Goal: Entertainment & Leisure: Consume media (video, audio)

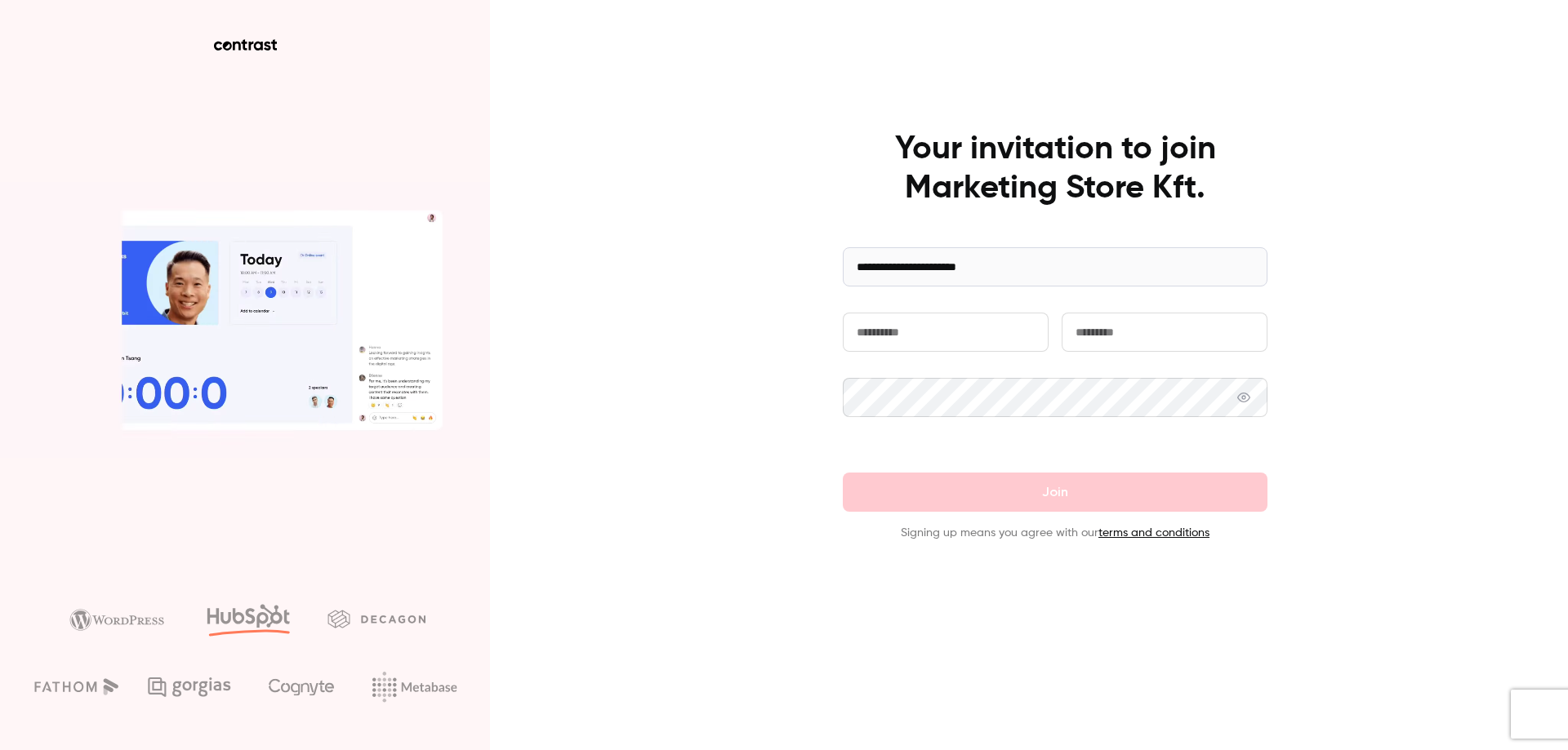
click at [973, 338] on input "text" at bounding box center [946, 331] width 206 height 39
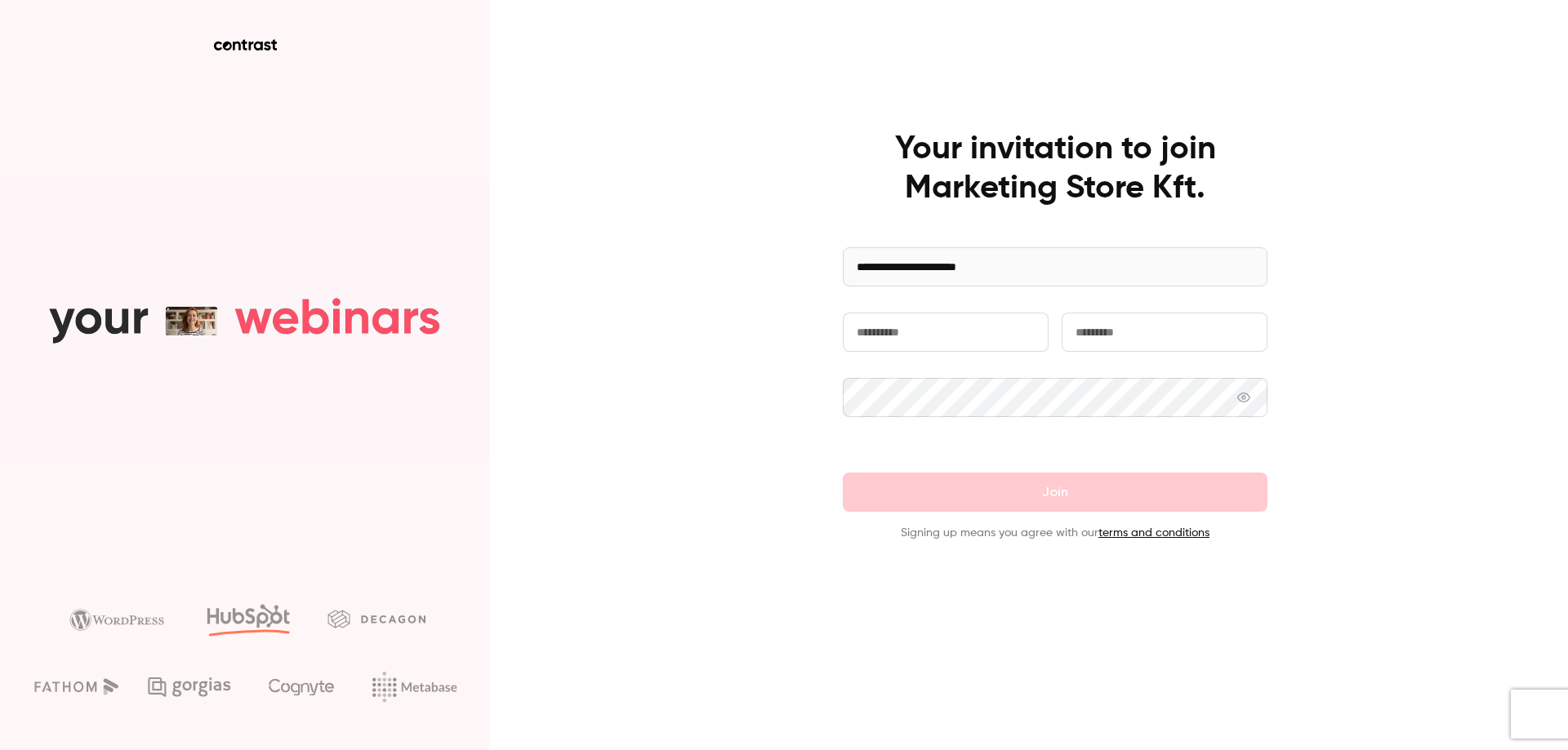
type input "******"
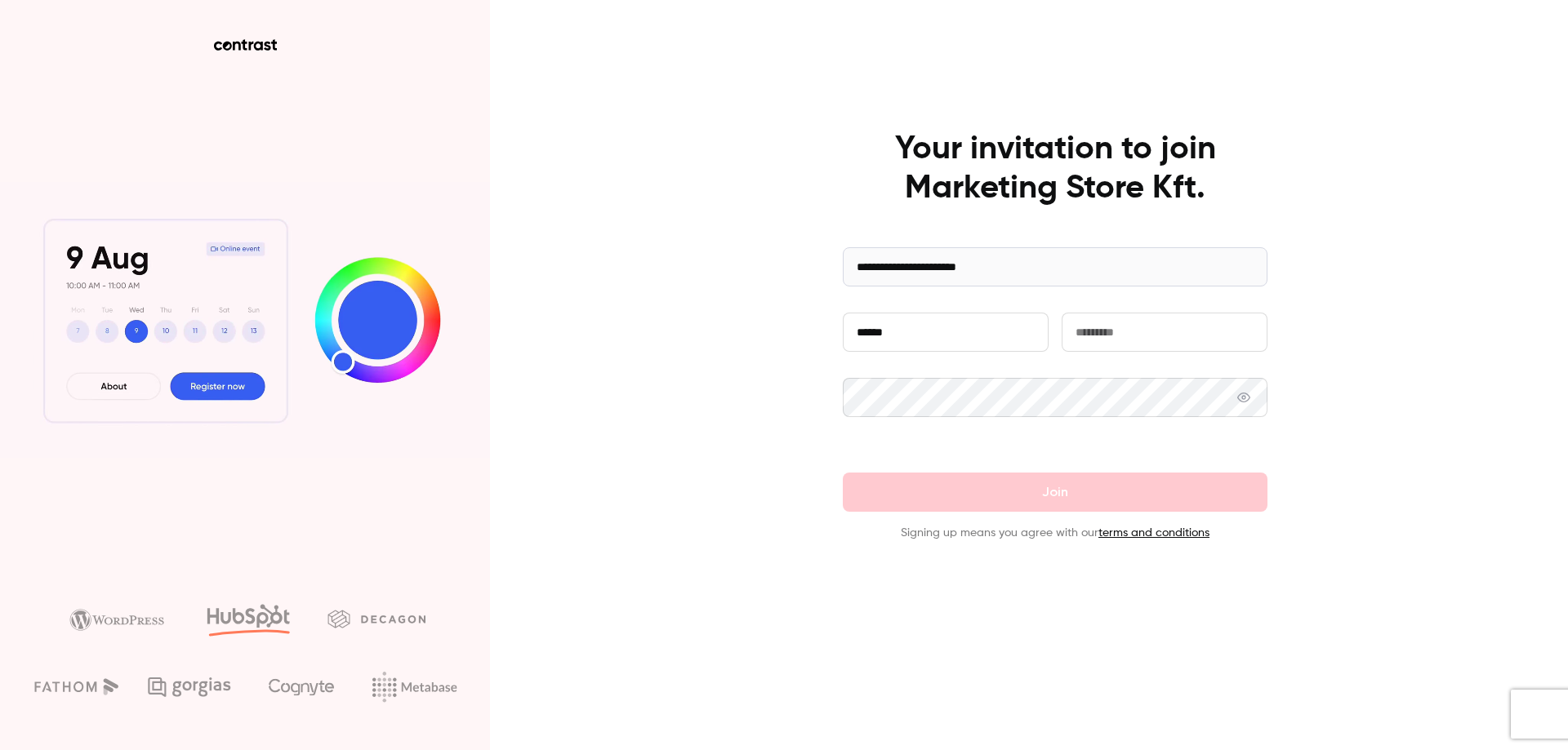
type input "******"
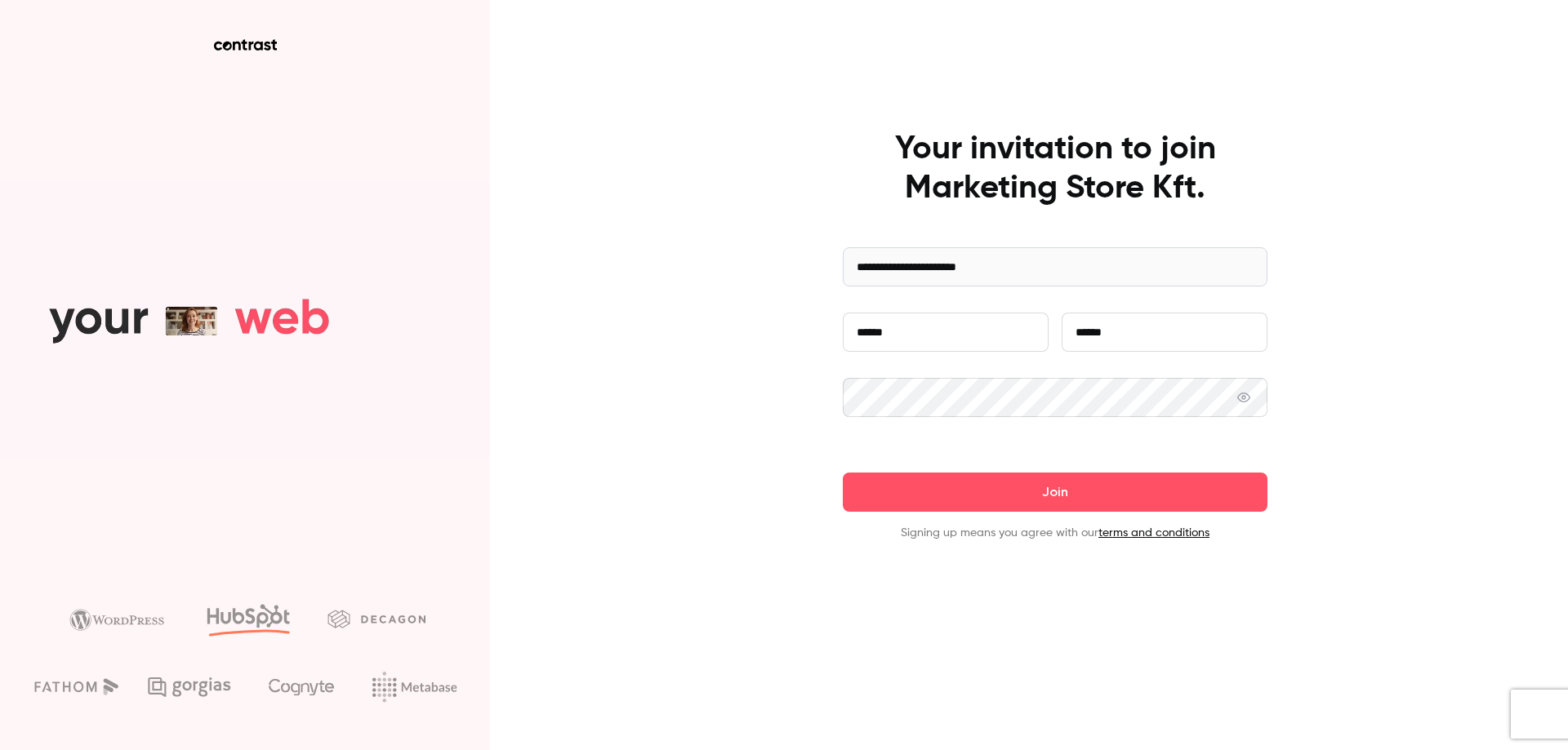
click at [1244, 397] on icon at bounding box center [1244, 397] width 13 height 13
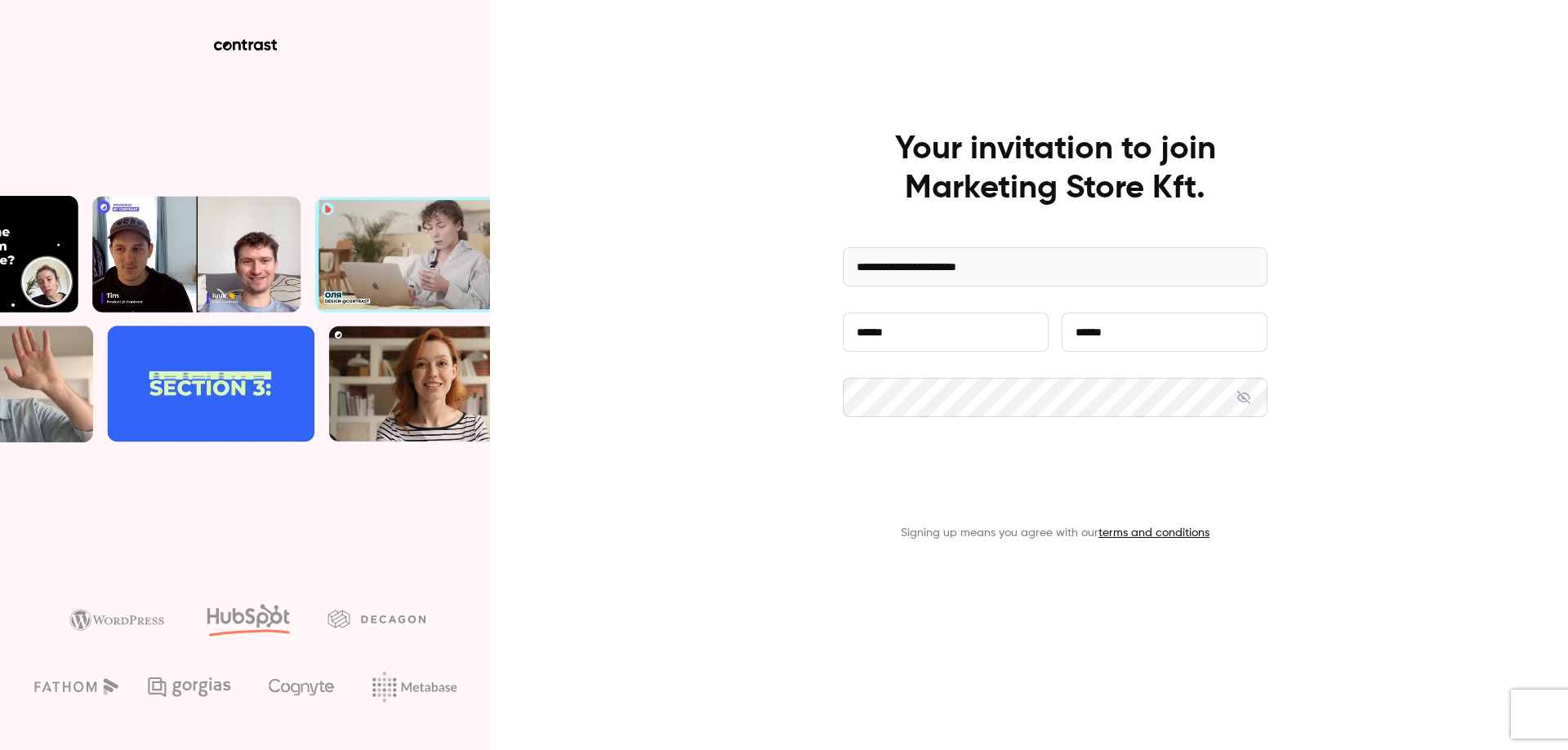
click at [1057, 495] on button "Join" at bounding box center [1055, 492] width 424 height 39
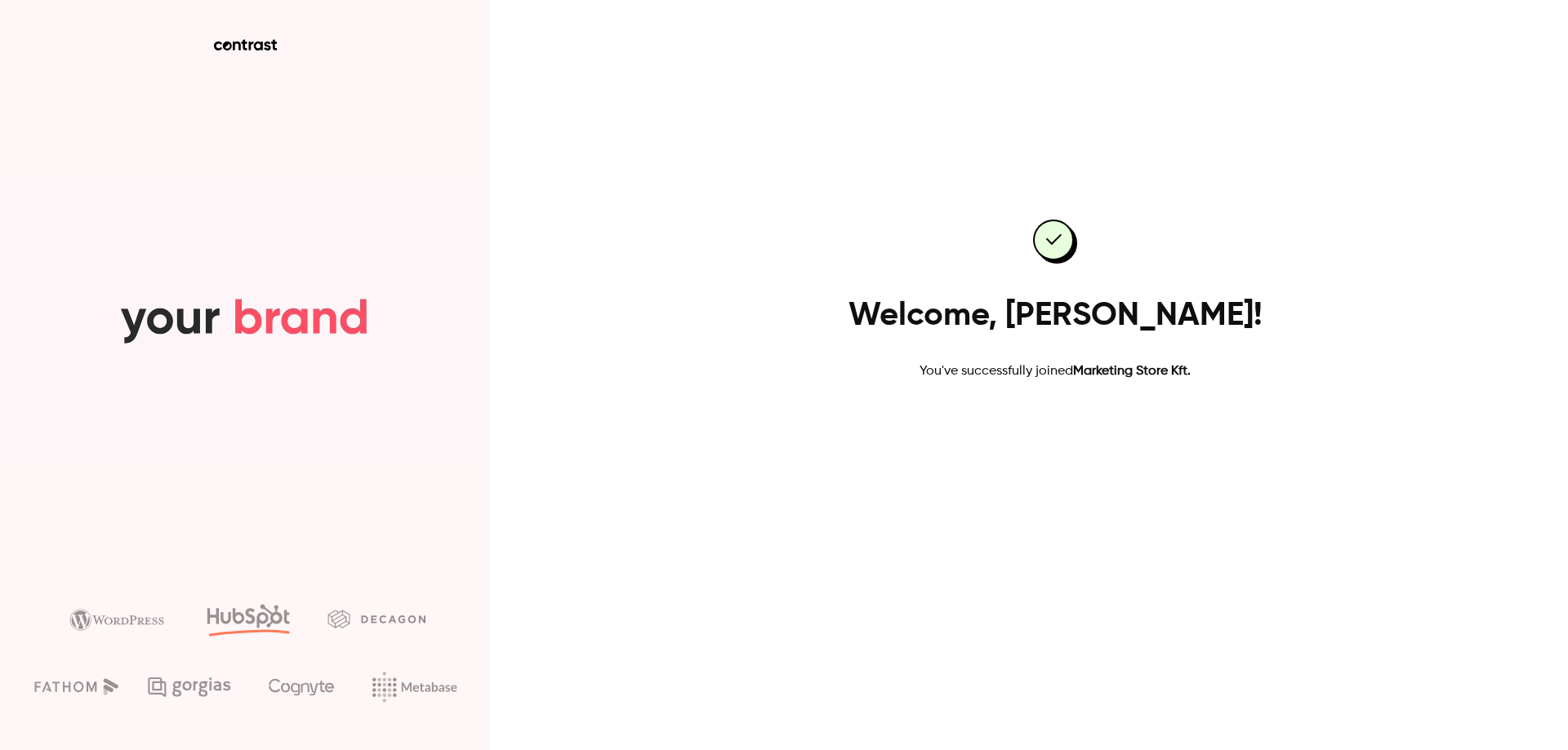
click at [1044, 440] on link "Go to dashboard" at bounding box center [1055, 433] width 139 height 39
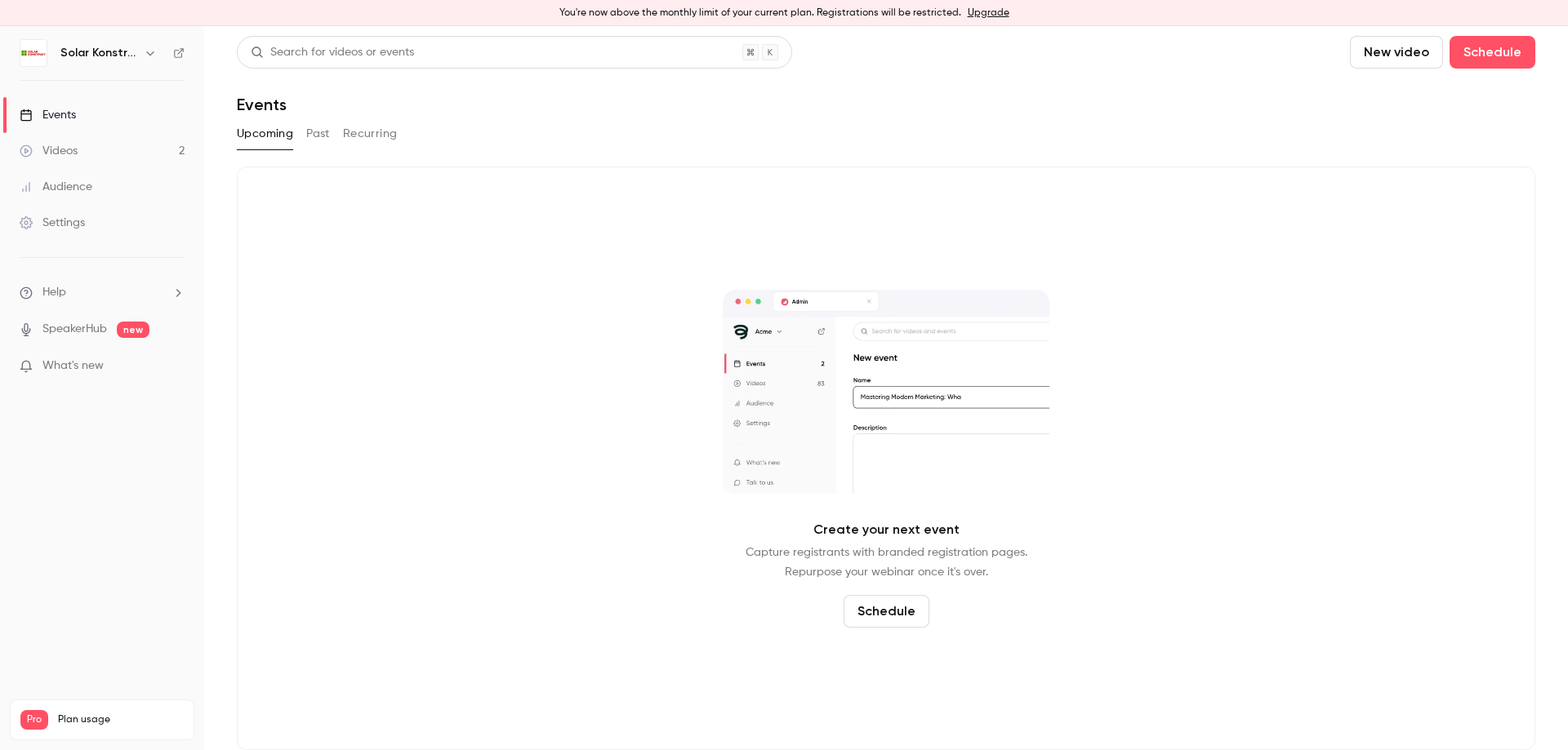
click at [63, 148] on div "Videos" at bounding box center [49, 151] width 58 height 16
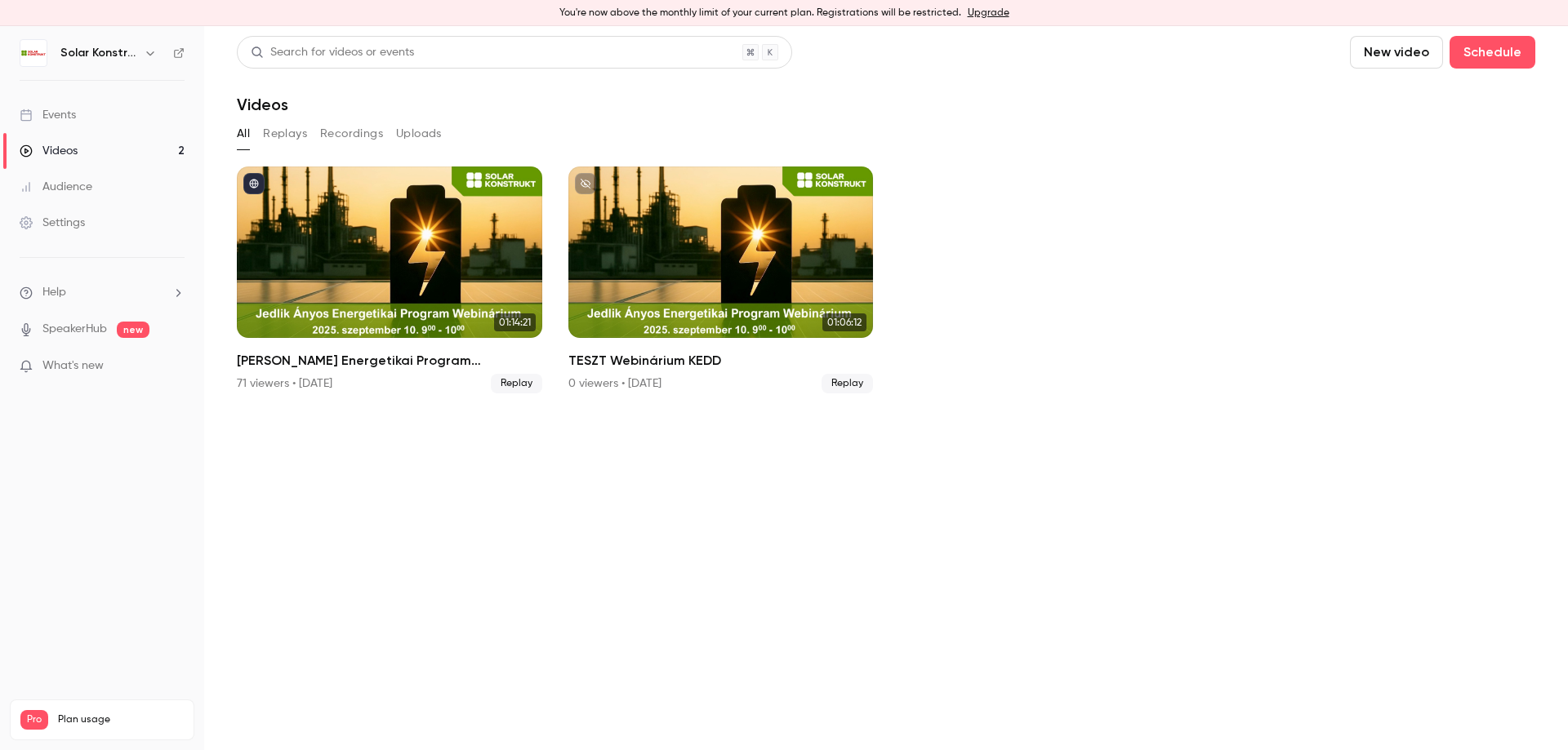
click at [288, 133] on button "Replays" at bounding box center [284, 134] width 44 height 26
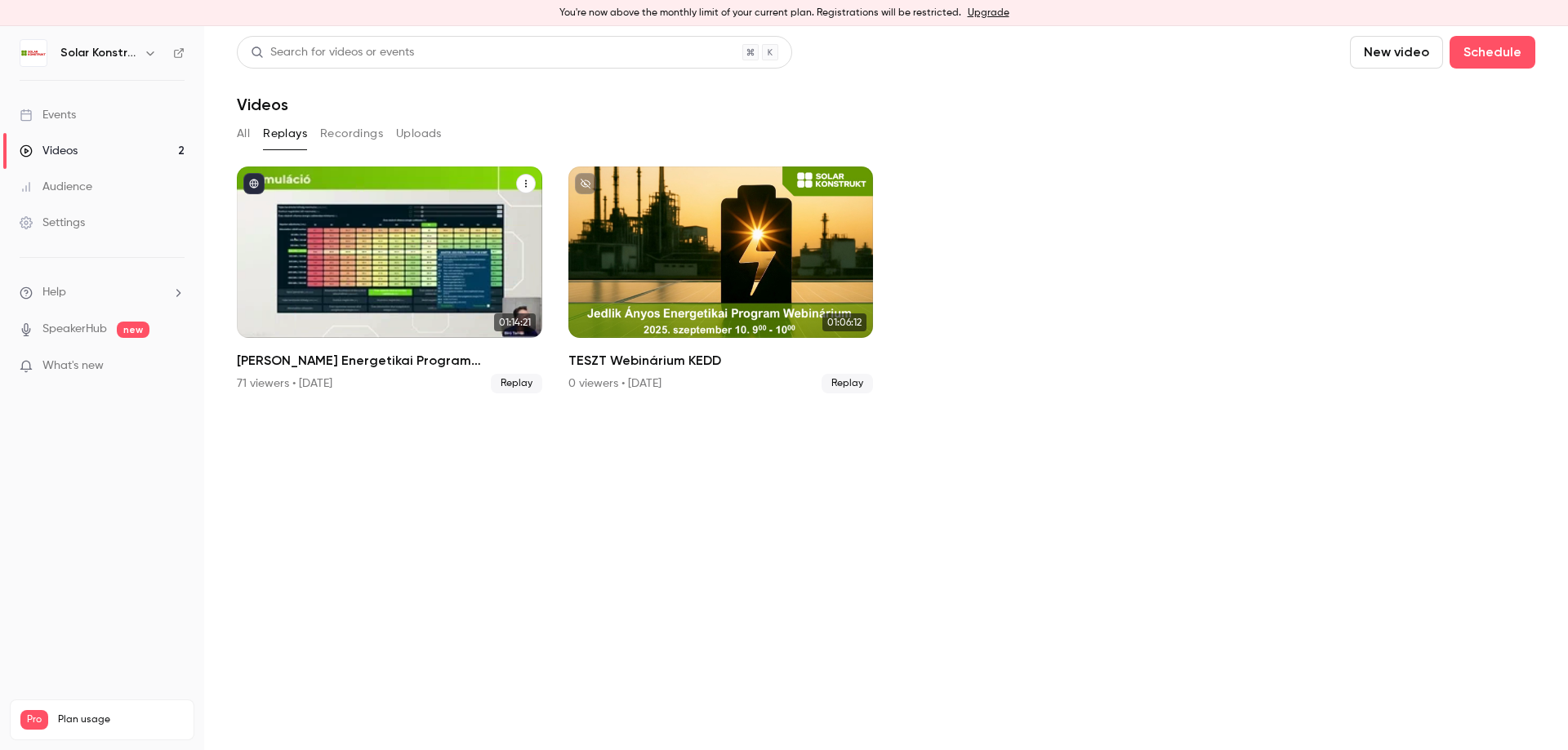
click at [389, 273] on div "Jedlik Ányos Energetikai Program Webinárium" at bounding box center [389, 253] width 305 height 171
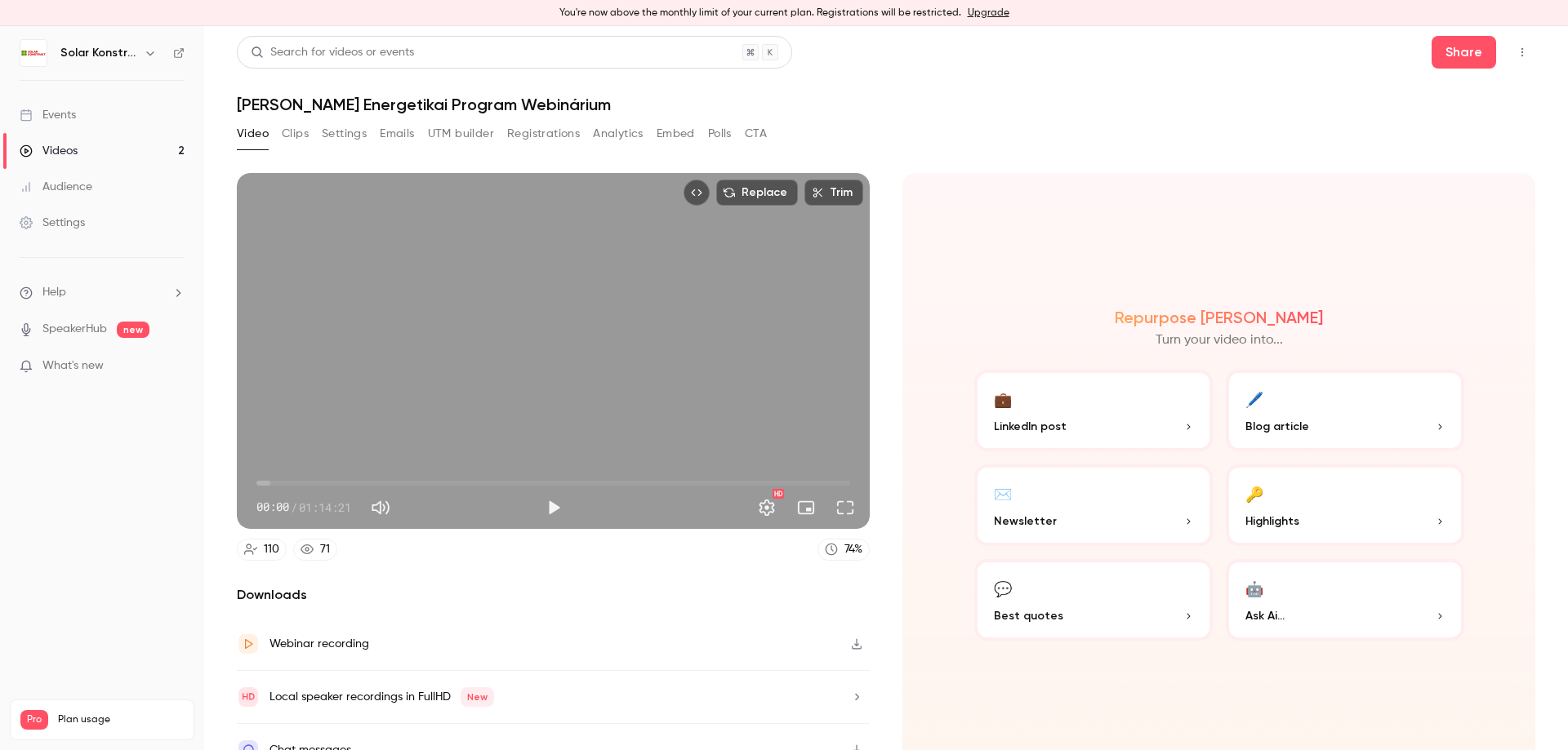
drag, startPoint x: 793, startPoint y: 312, endPoint x: 941, endPoint y: 110, distance: 250.4
click at [941, 110] on h1 "Jedlik Ányos Energetikai Program Webinárium" at bounding box center [886, 105] width 1298 height 20
click at [296, 131] on button "Clips" at bounding box center [295, 134] width 27 height 26
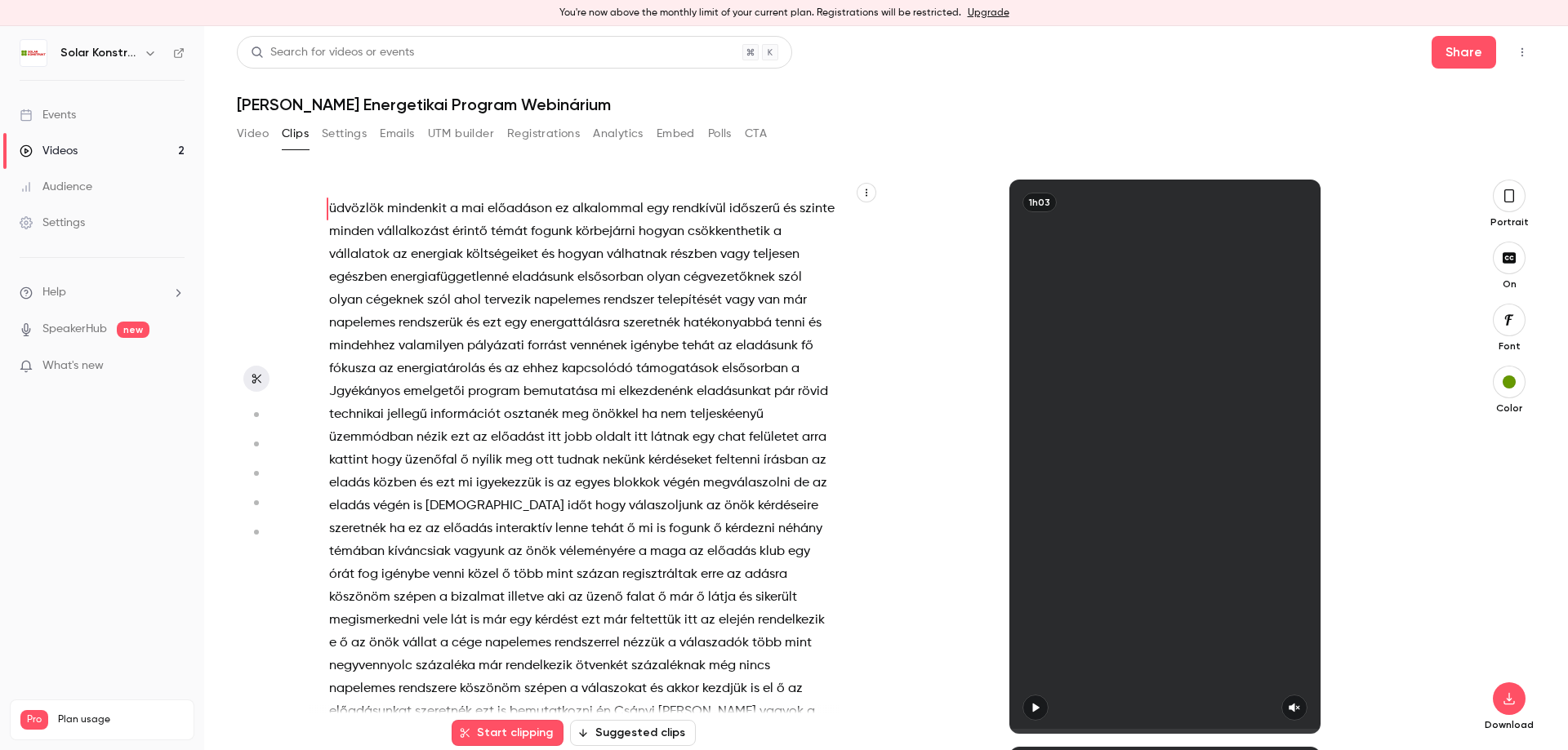
click at [353, 134] on button "Settings" at bounding box center [344, 134] width 45 height 26
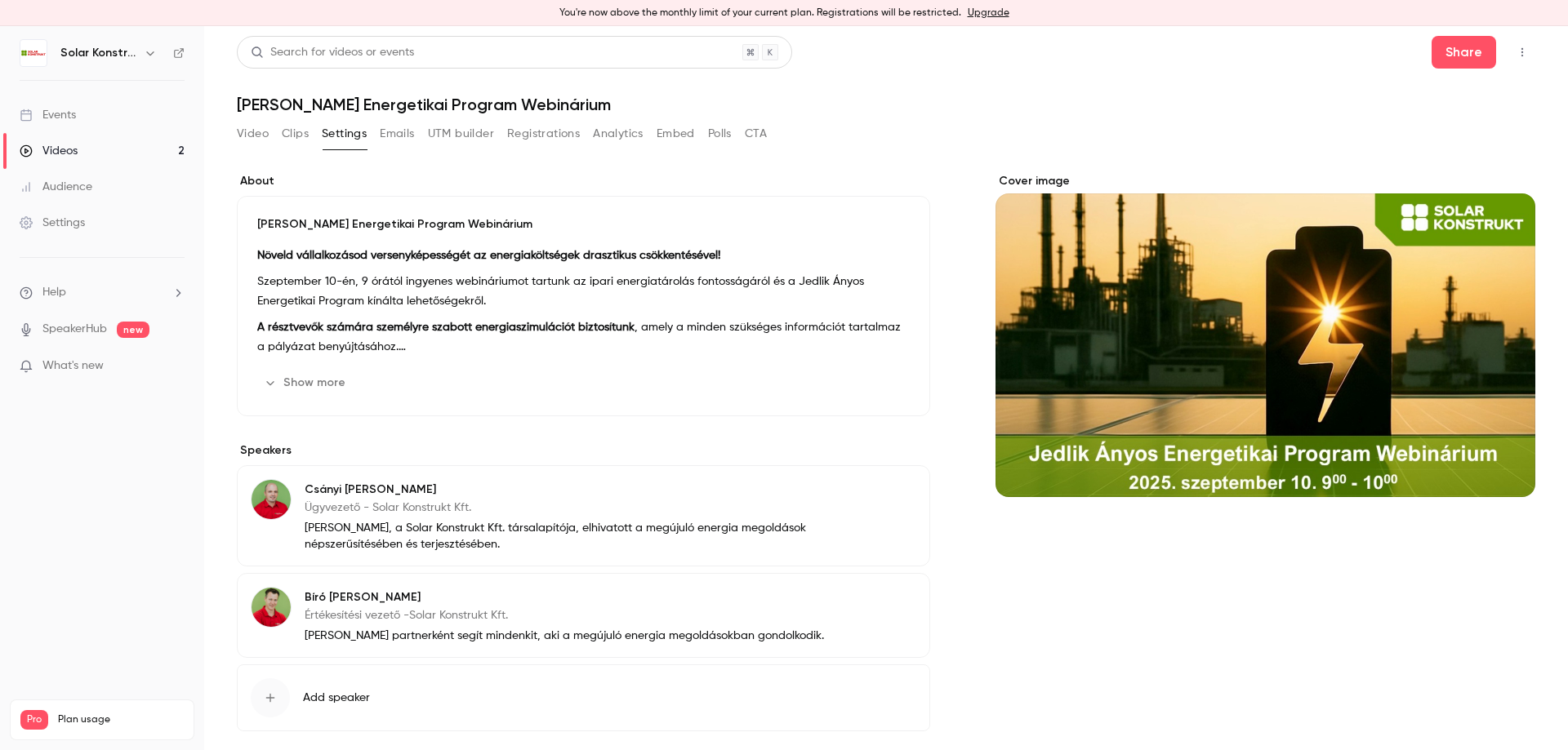
click at [401, 133] on button "Emails" at bounding box center [397, 134] width 34 height 26
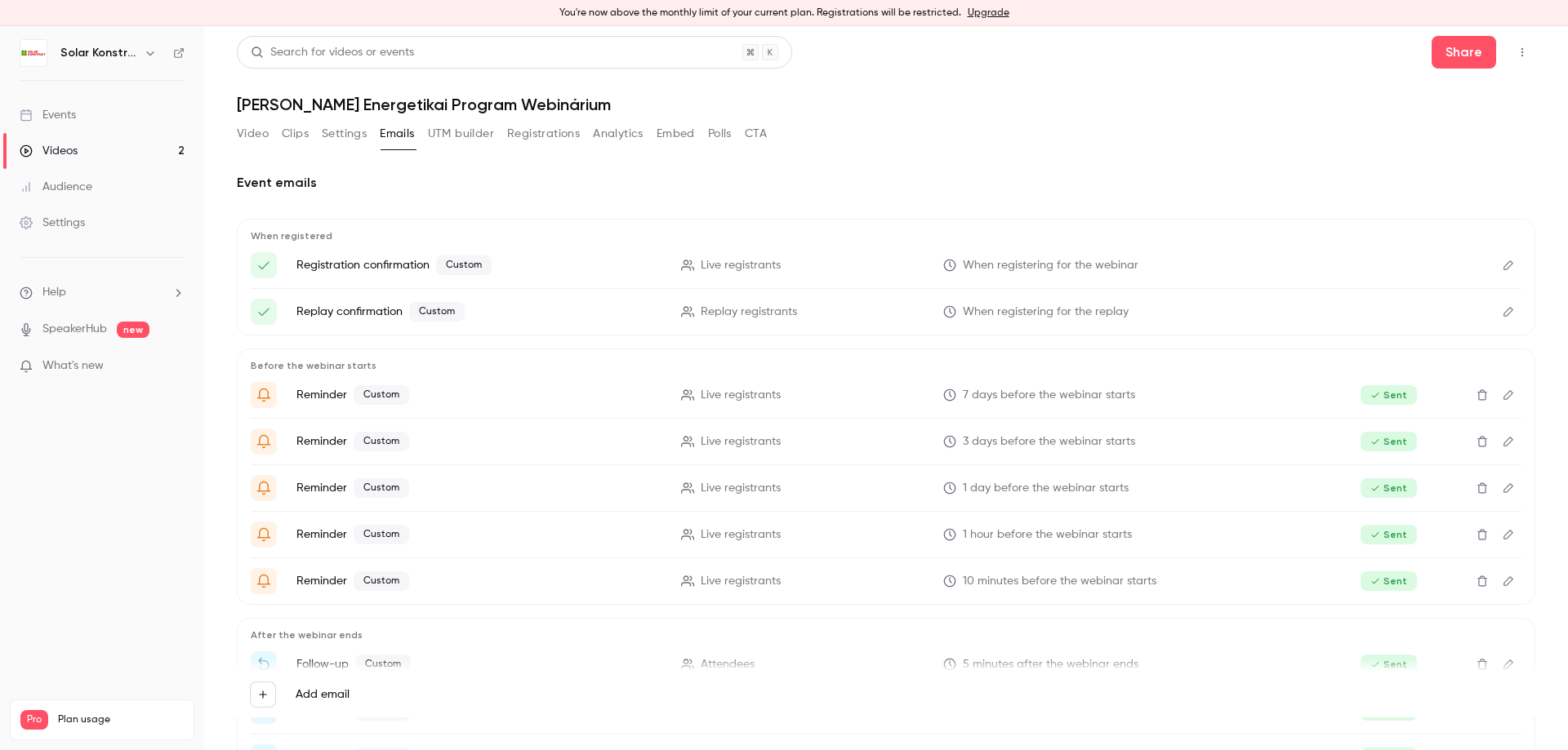
click at [255, 133] on button "Video" at bounding box center [252, 134] width 32 height 26
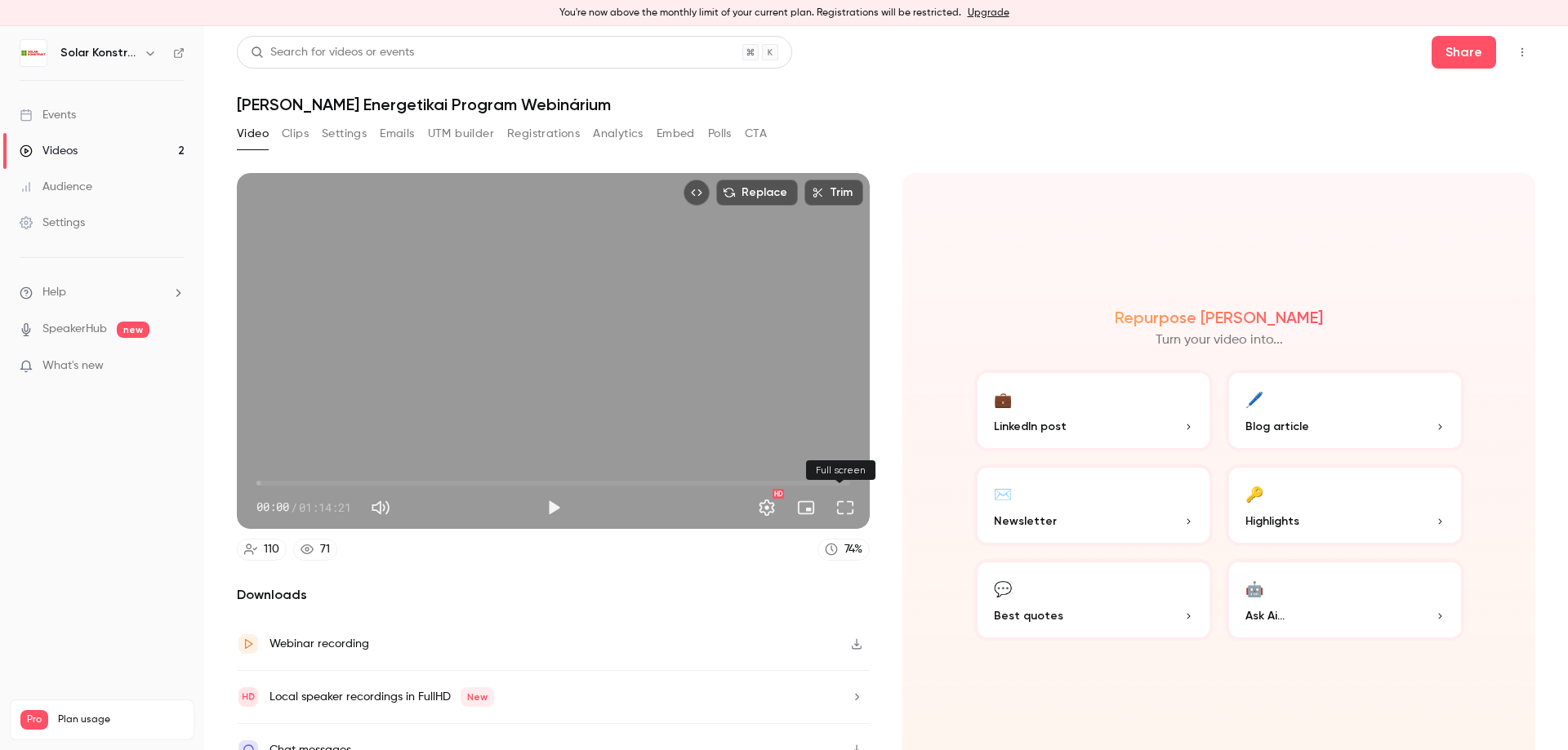
click at [837, 509] on button "Full screen" at bounding box center [845, 508] width 32 height 32
click at [364, 138] on button "Settings" at bounding box center [344, 134] width 45 height 26
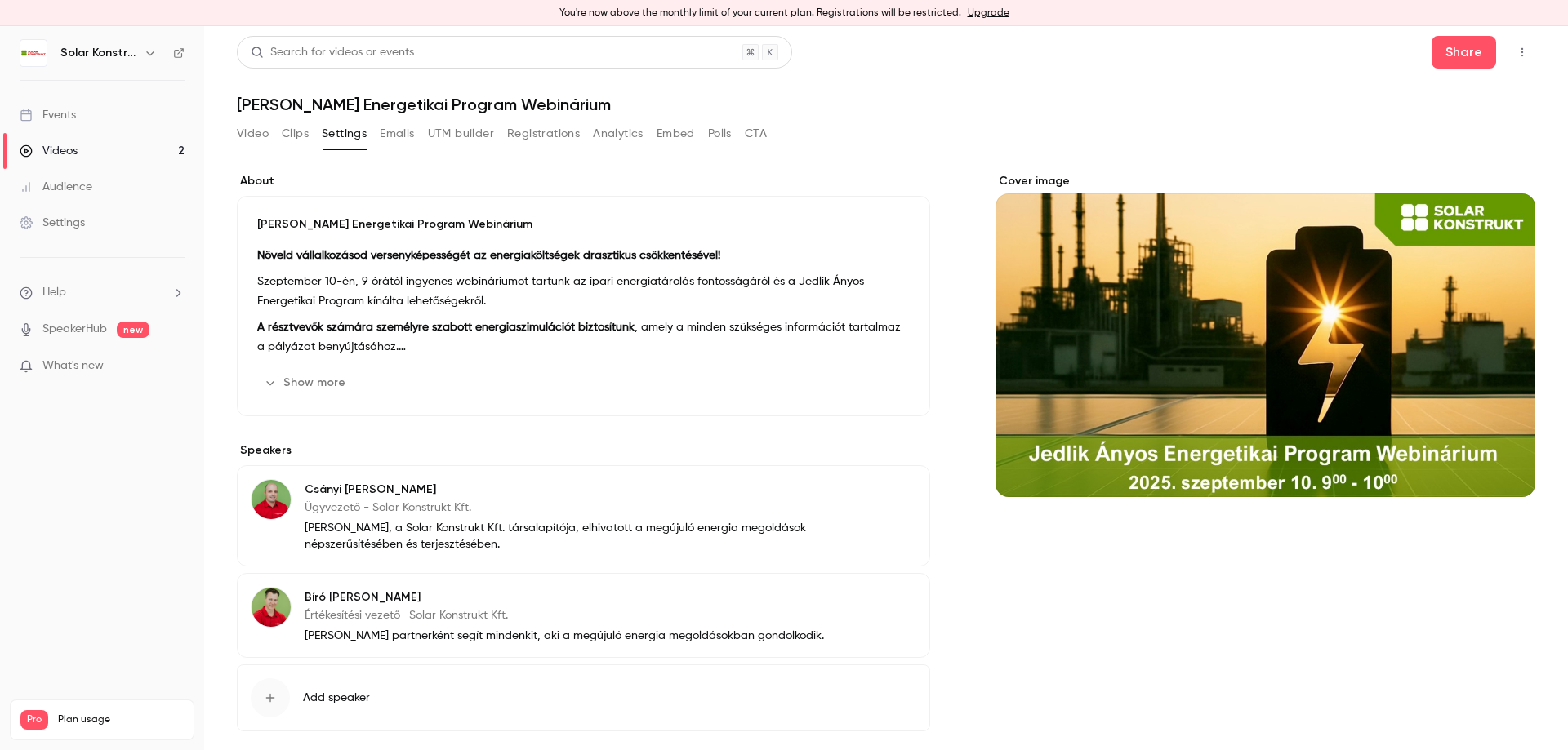
click at [541, 133] on button "Registrations" at bounding box center [543, 134] width 73 height 26
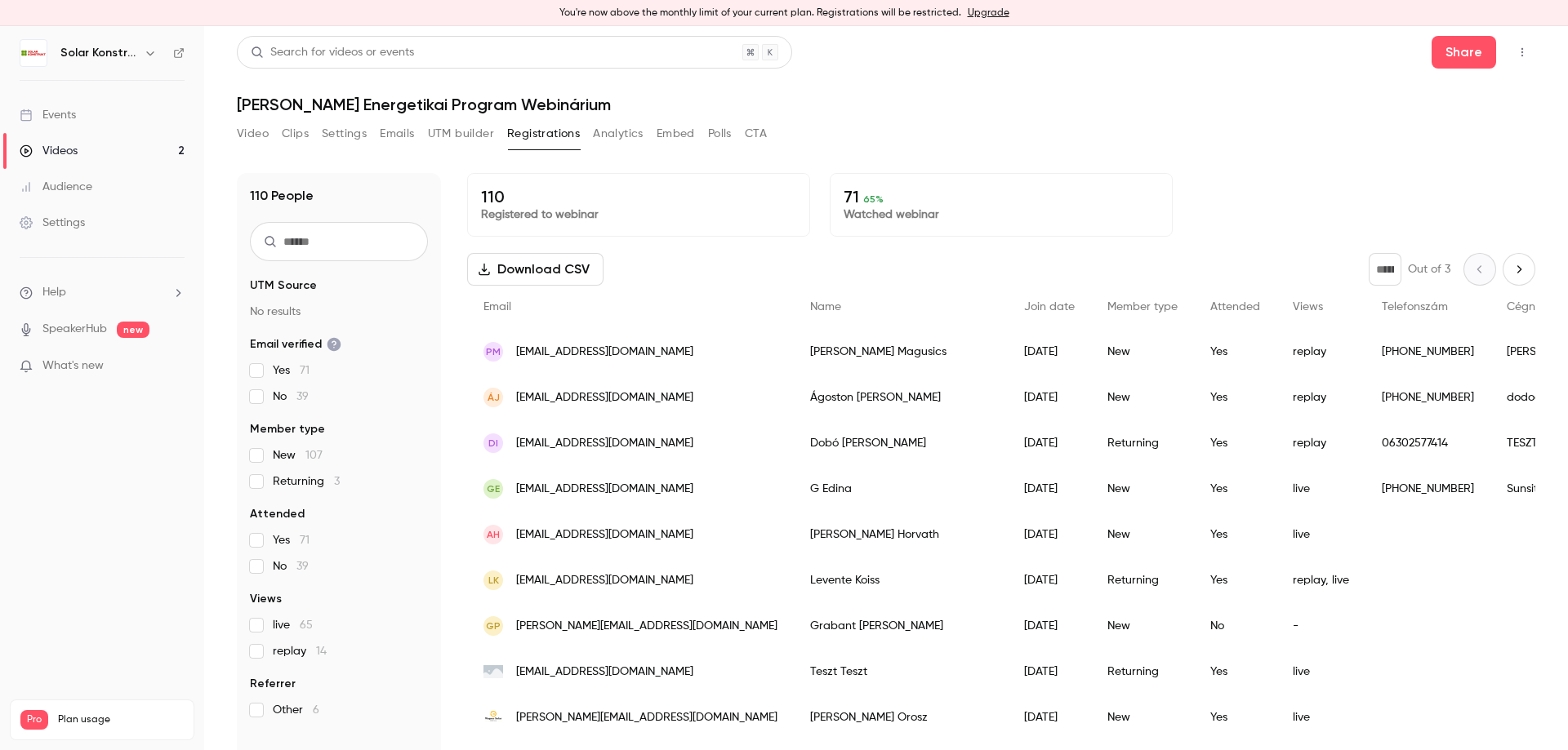
scroll to position [10, 0]
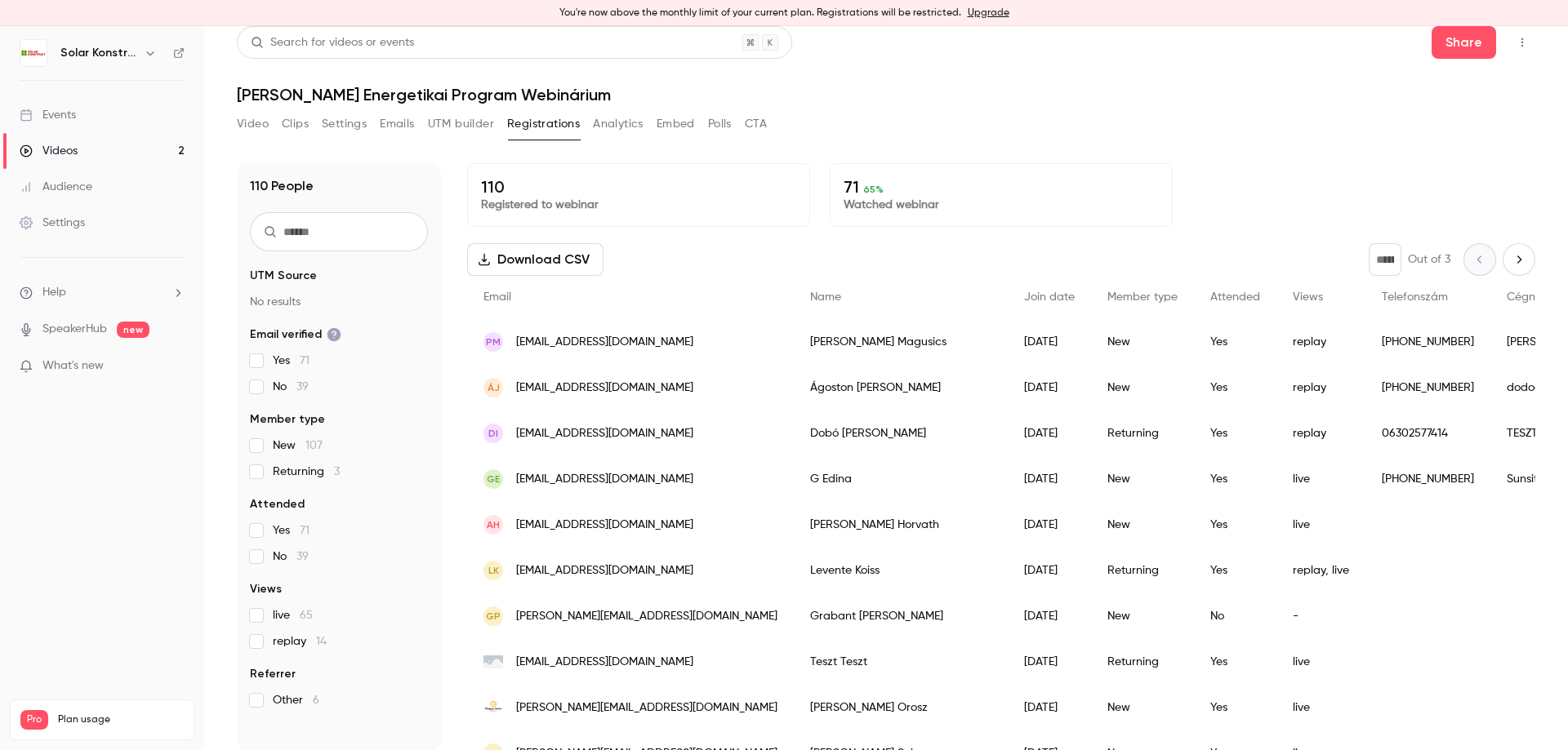
click at [635, 125] on button "Analytics" at bounding box center [618, 124] width 51 height 26
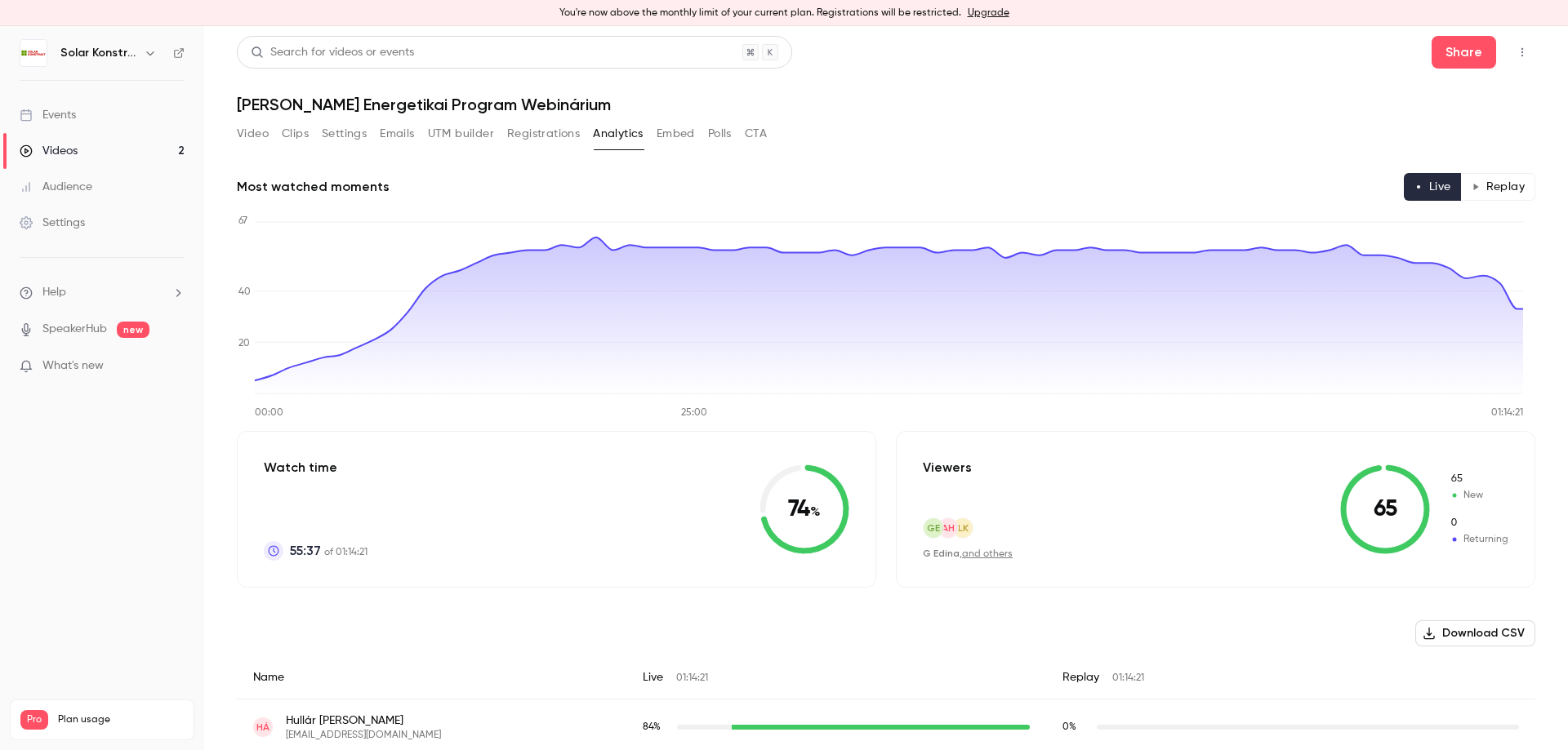
click at [667, 133] on button "Embed" at bounding box center [675, 134] width 39 height 26
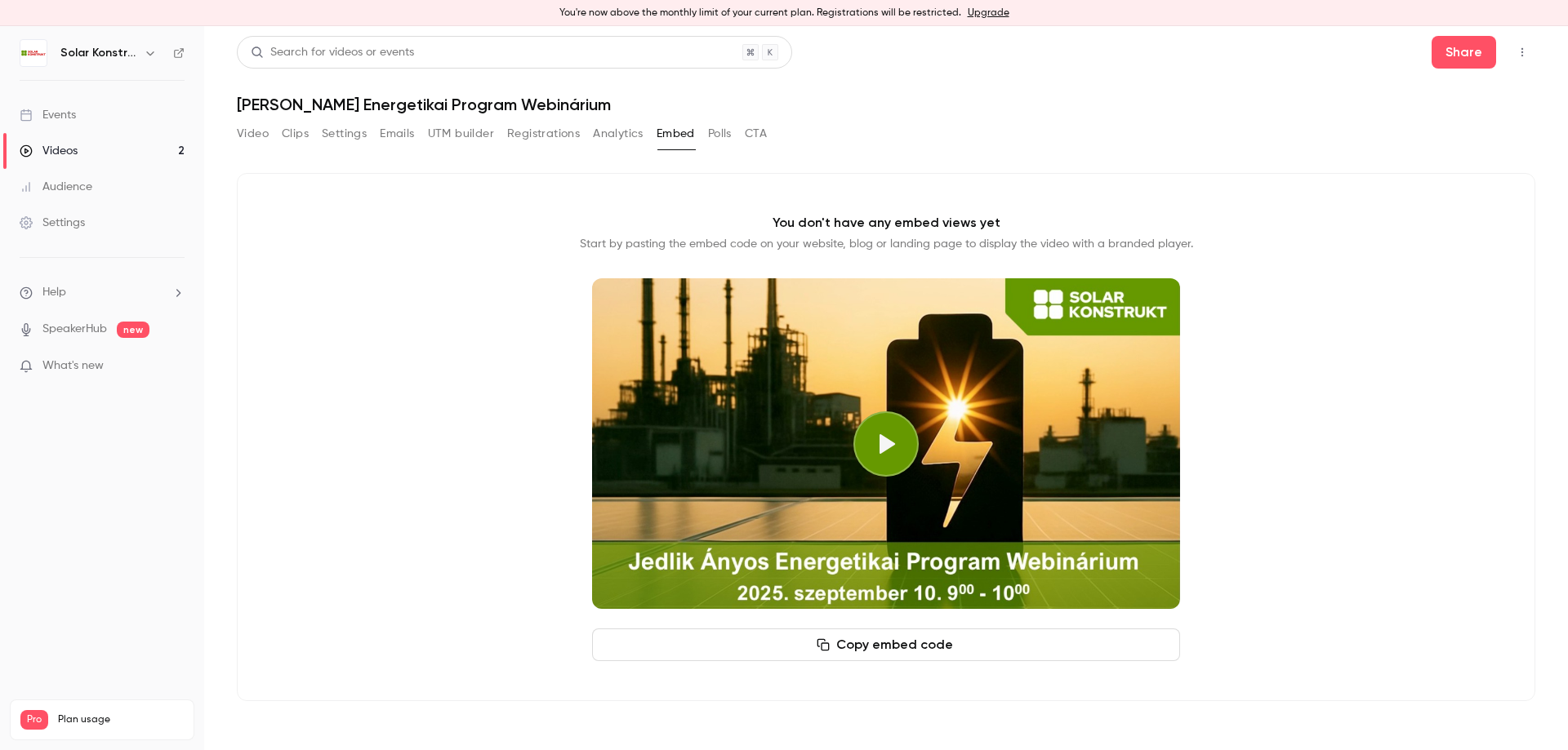
click at [719, 135] on button "Polls" at bounding box center [719, 134] width 23 height 26
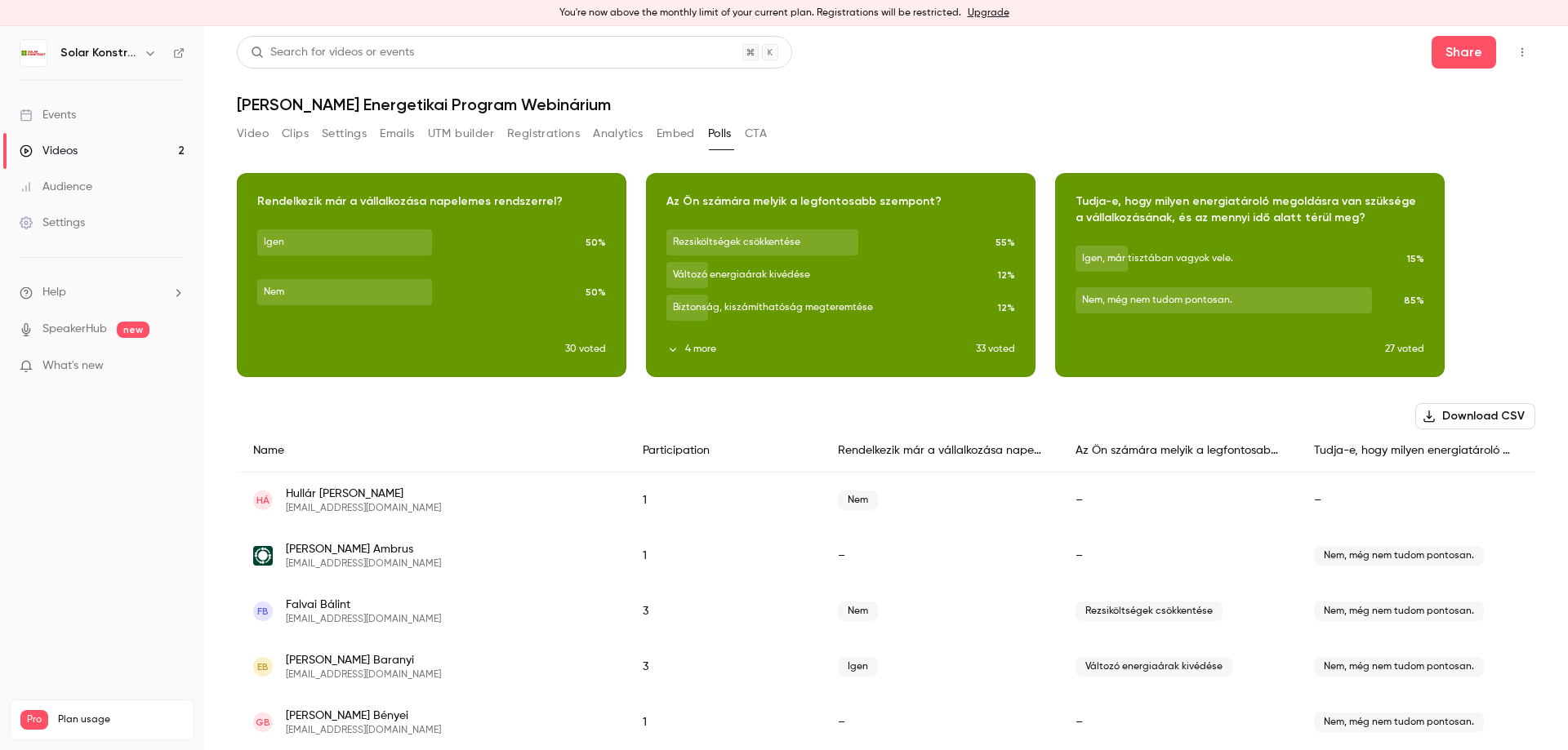
click at [754, 133] on button "CTA" at bounding box center [756, 134] width 22 height 26
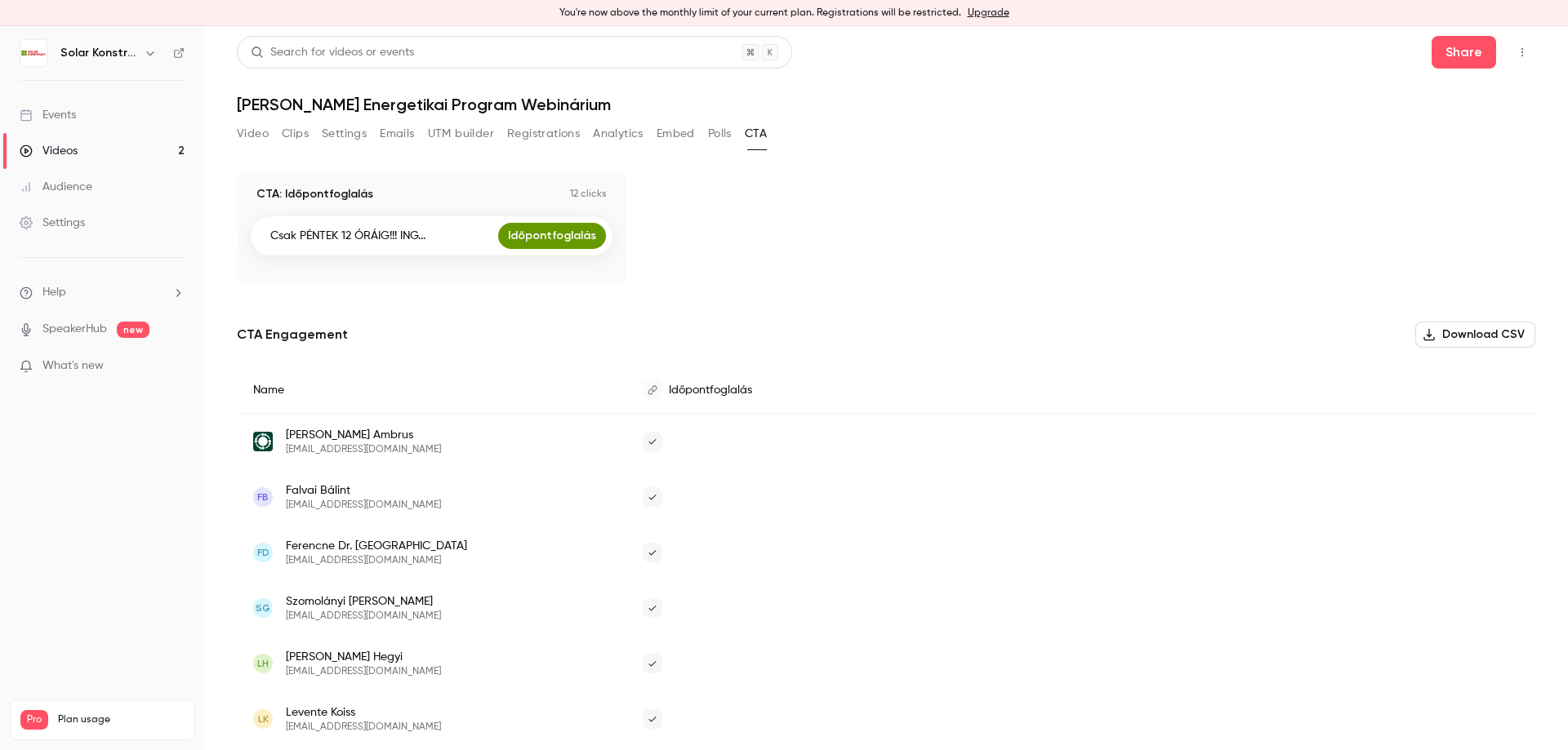
click at [233, 87] on main "Search for videos or events Share Jedlik Ányos Energetikai Program Webinárium V…" at bounding box center [886, 388] width 1364 height 724
click at [254, 139] on button "Video" at bounding box center [252, 134] width 32 height 26
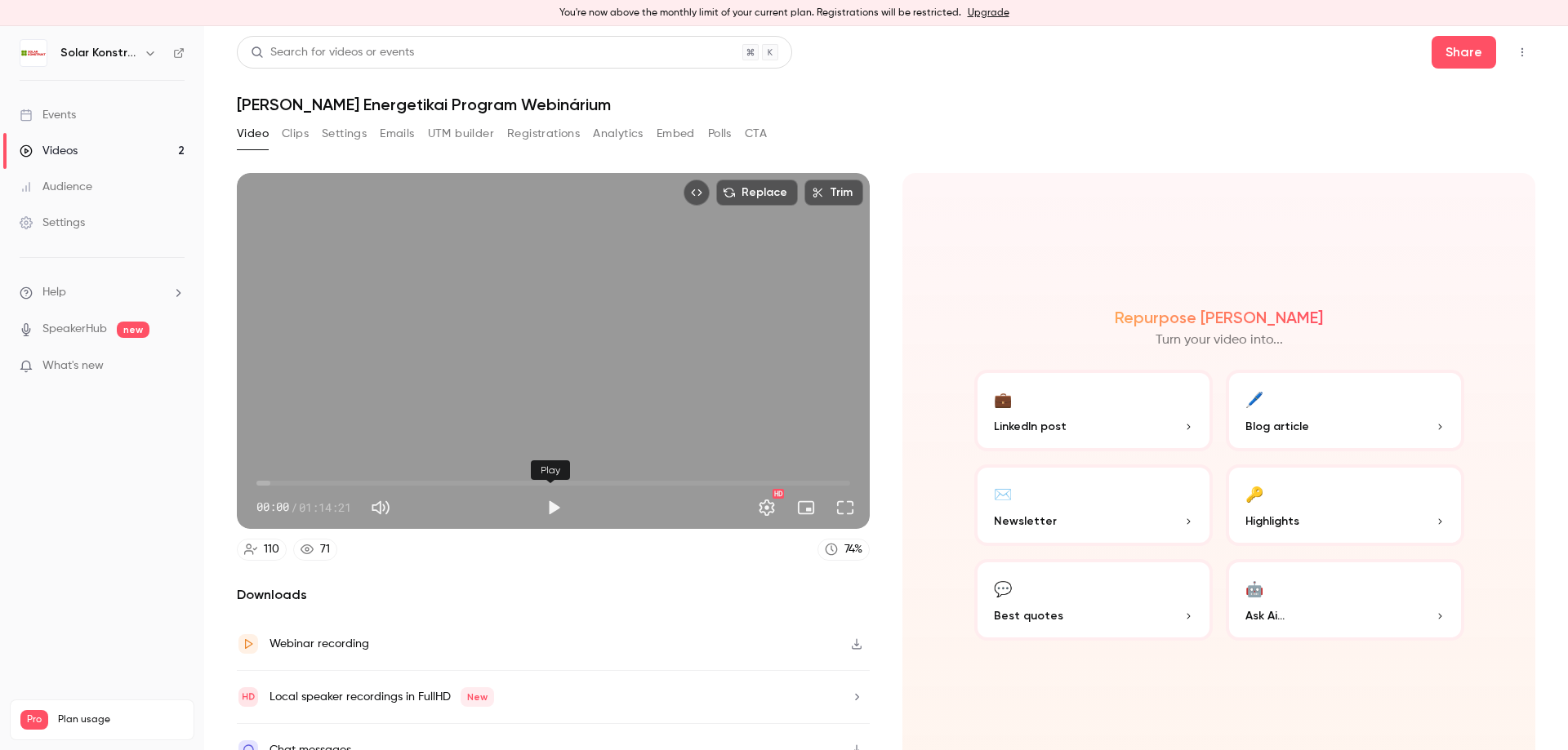
click at [553, 501] on button "Play" at bounding box center [553, 508] width 32 height 32
drag, startPoint x: 253, startPoint y: 479, endPoint x: 347, endPoint y: 476, distance: 94.0
click at [347, 481] on span "11:28" at bounding box center [348, 483] width 5 height 5
click at [350, 481] on span "11:53" at bounding box center [350, 483] width 5 height 5
click at [758, 501] on button "Settings" at bounding box center [766, 508] width 32 height 32
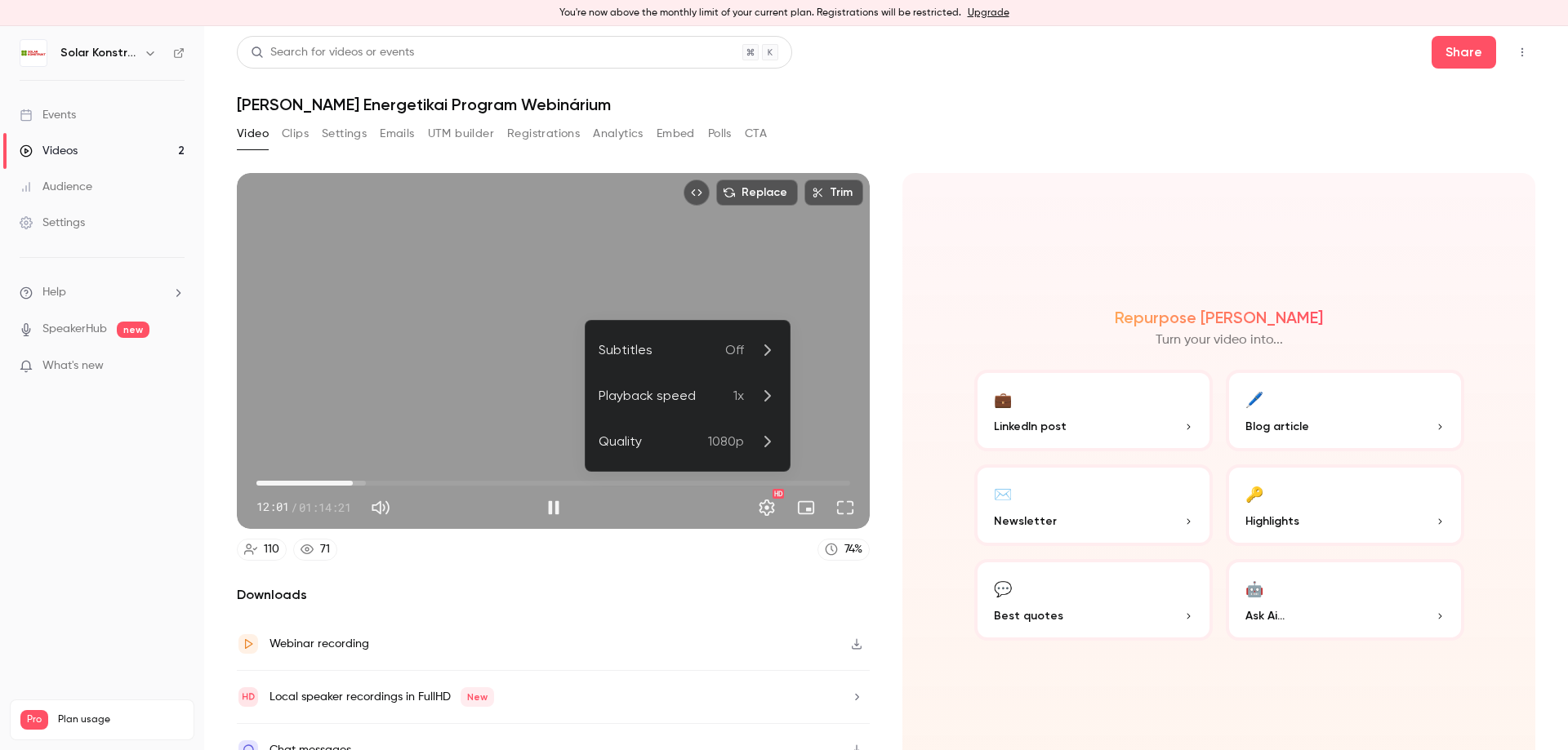
click at [766, 390] on icon at bounding box center [767, 396] width 20 height 20
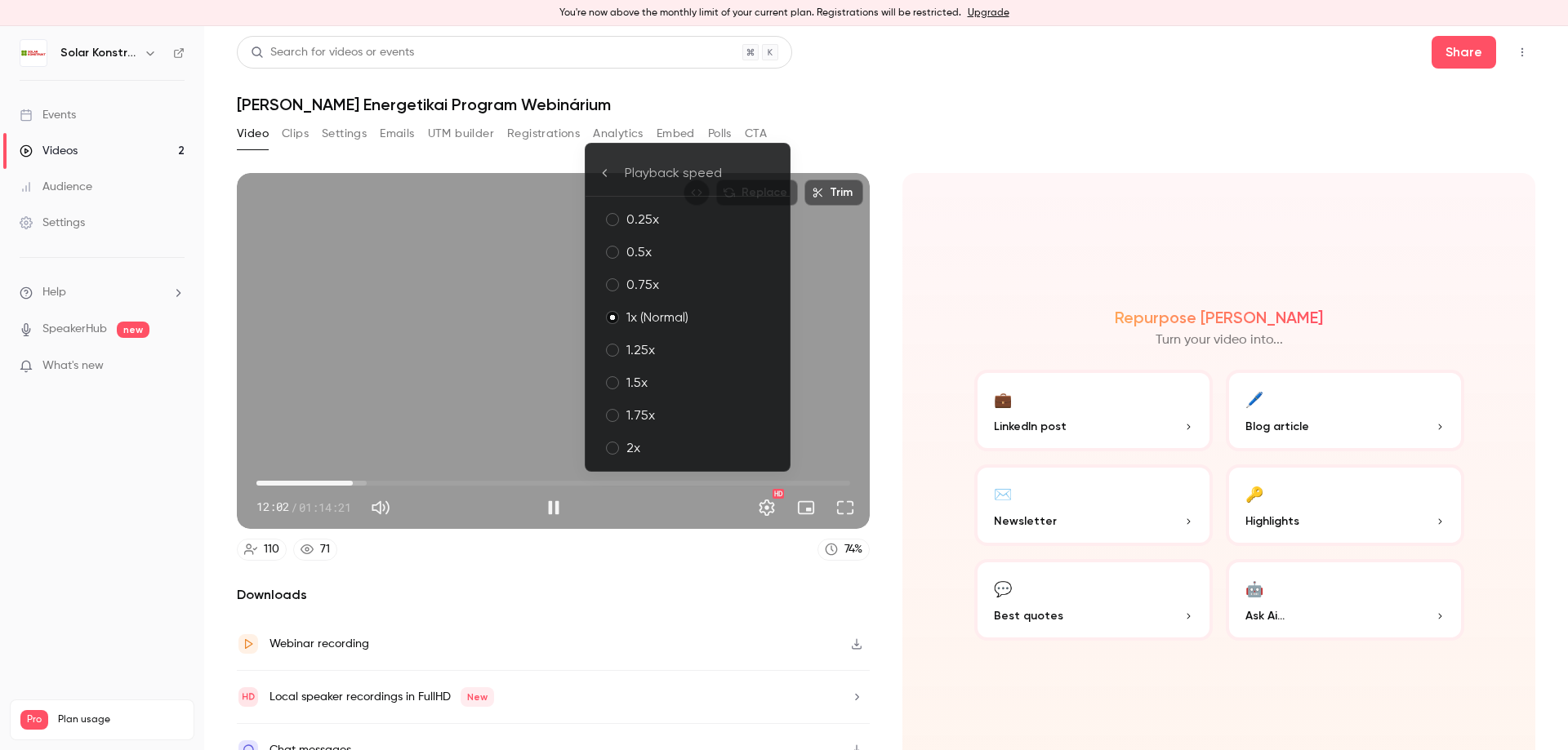
click at [673, 451] on div "2x" at bounding box center [701, 449] width 150 height 20
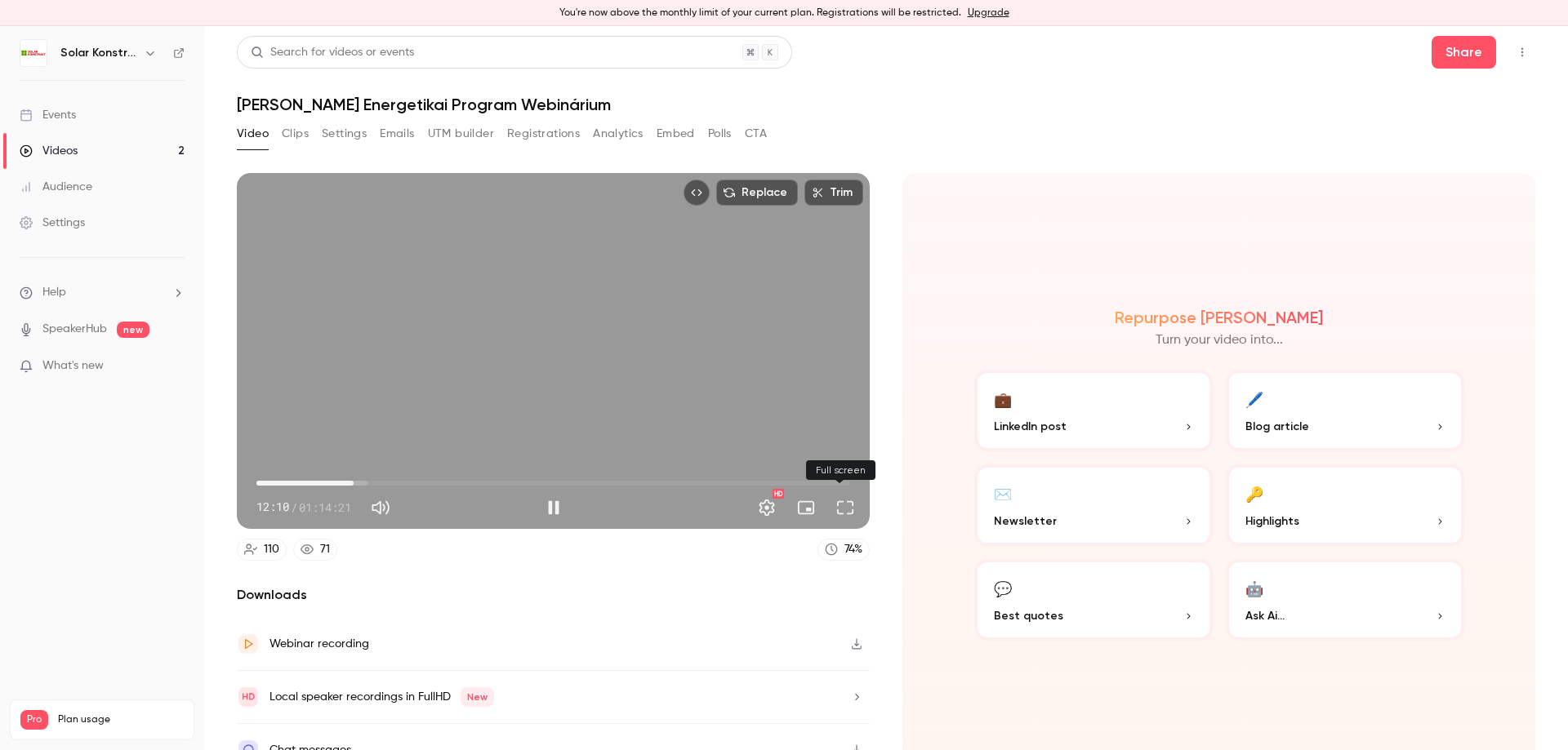
click at [851, 505] on button "Full screen" at bounding box center [845, 508] width 32 height 32
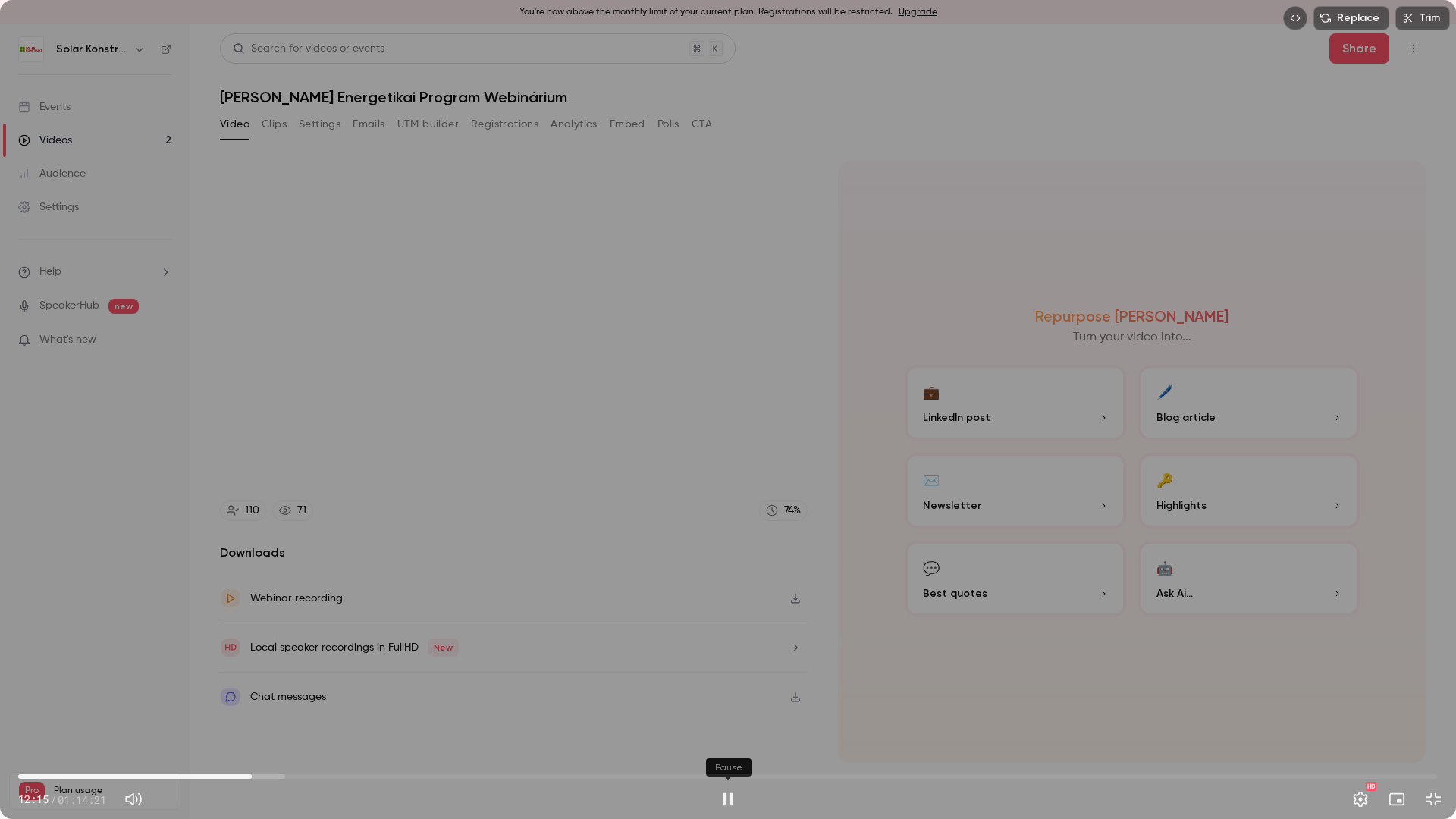
click at [725, 696] on button "Pause" at bounding box center [728, 799] width 30 height 30
type input "***"
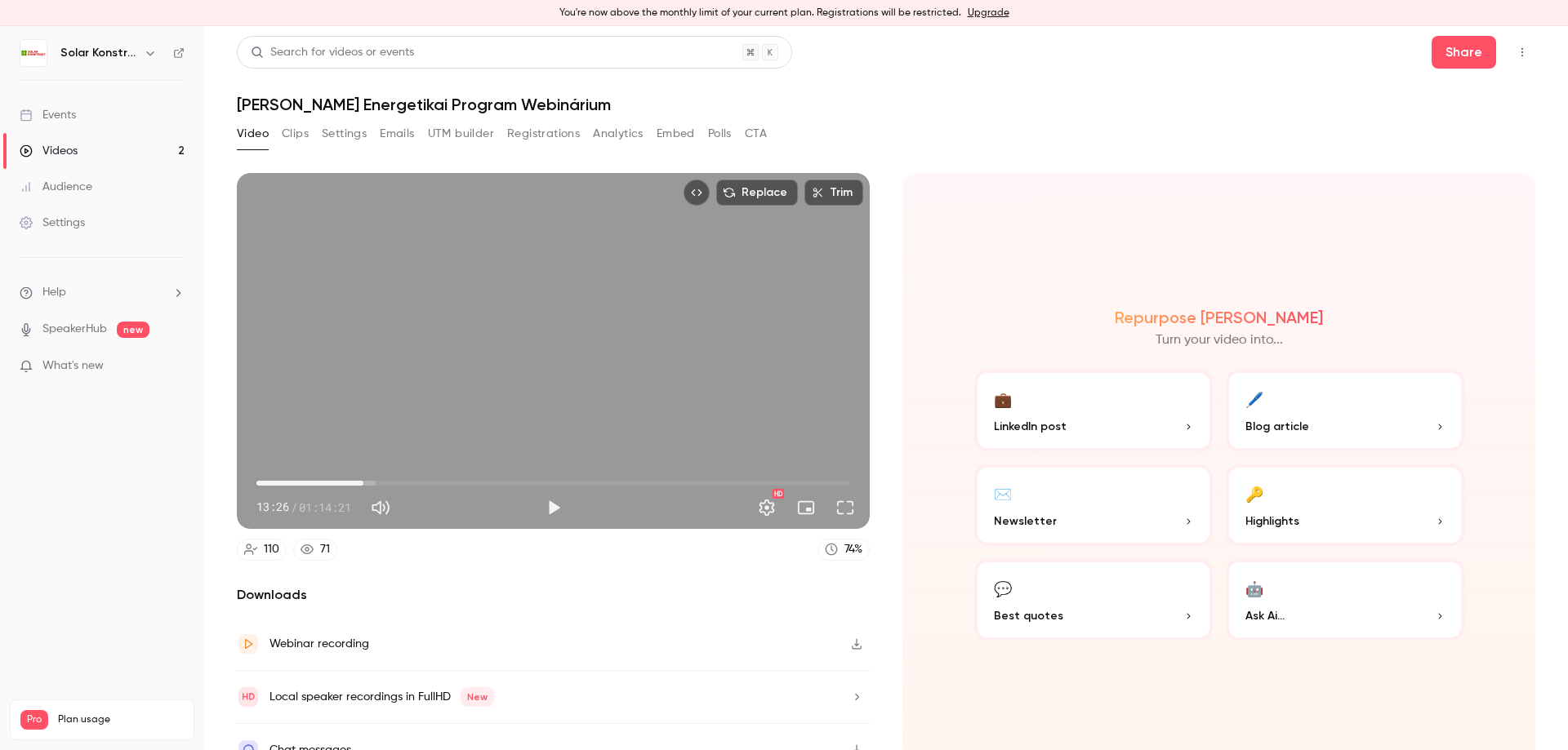
click at [363, 481] on span "13:26" at bounding box center [363, 483] width 5 height 5
click at [366, 481] on span "13:57" at bounding box center [366, 483] width 5 height 5
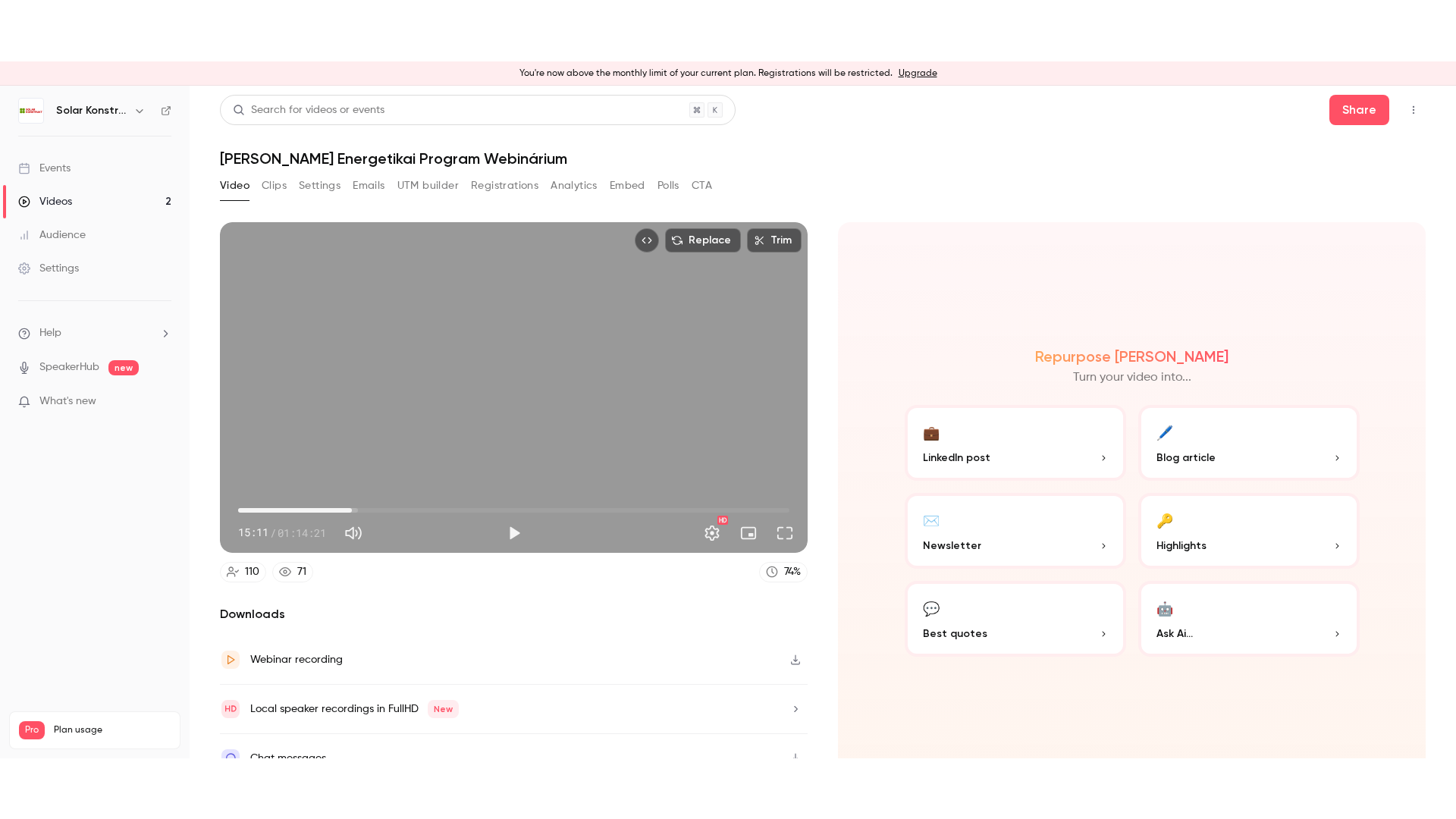
scroll to position [21, 0]
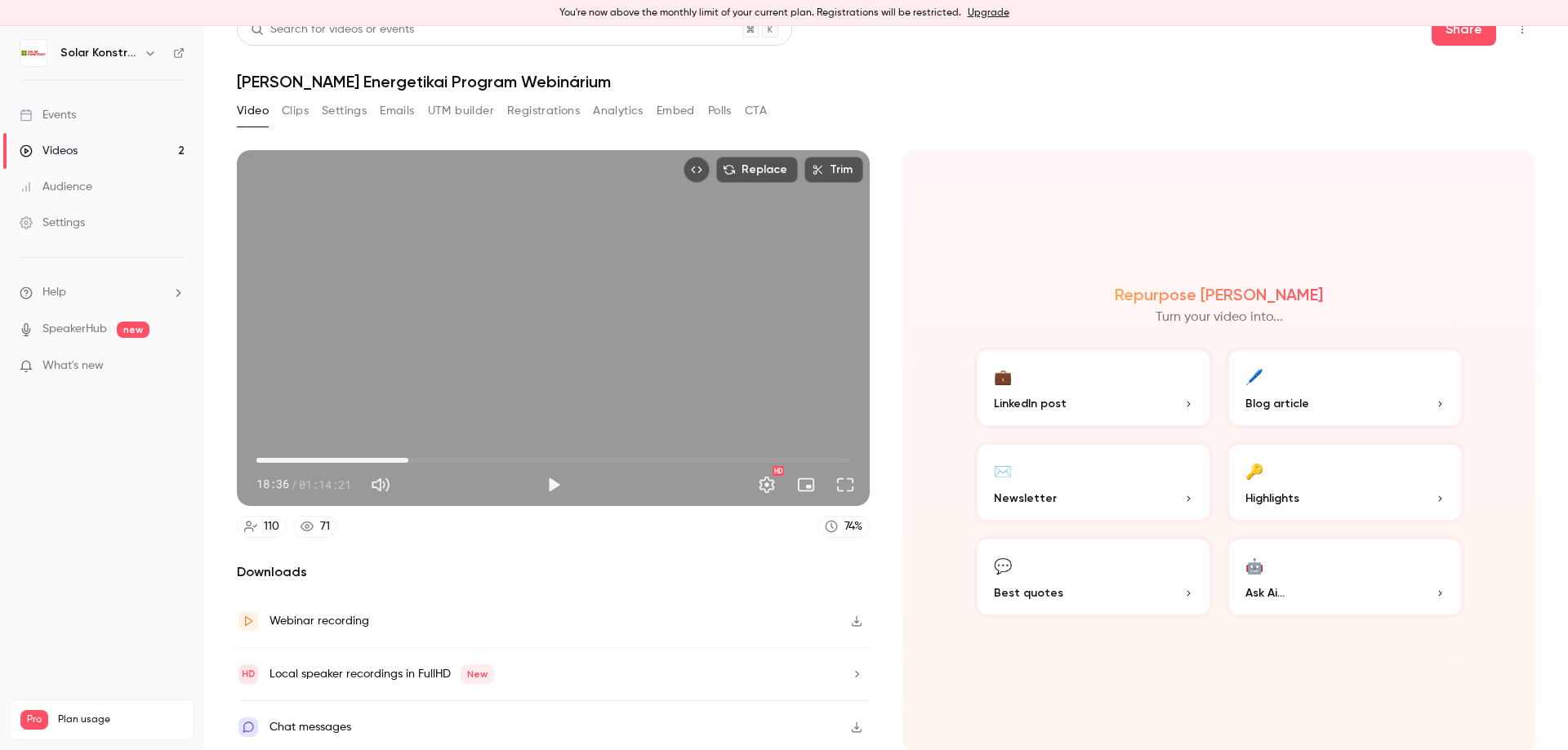
type input "******"
drag, startPoint x: 368, startPoint y: 479, endPoint x: 408, endPoint y: 474, distance: 40.3
click at [408, 474] on div "19:13 19:13 / 01:14:21 HD" at bounding box center [552, 472] width 633 height 69
click at [849, 484] on button "Full screen" at bounding box center [845, 485] width 32 height 32
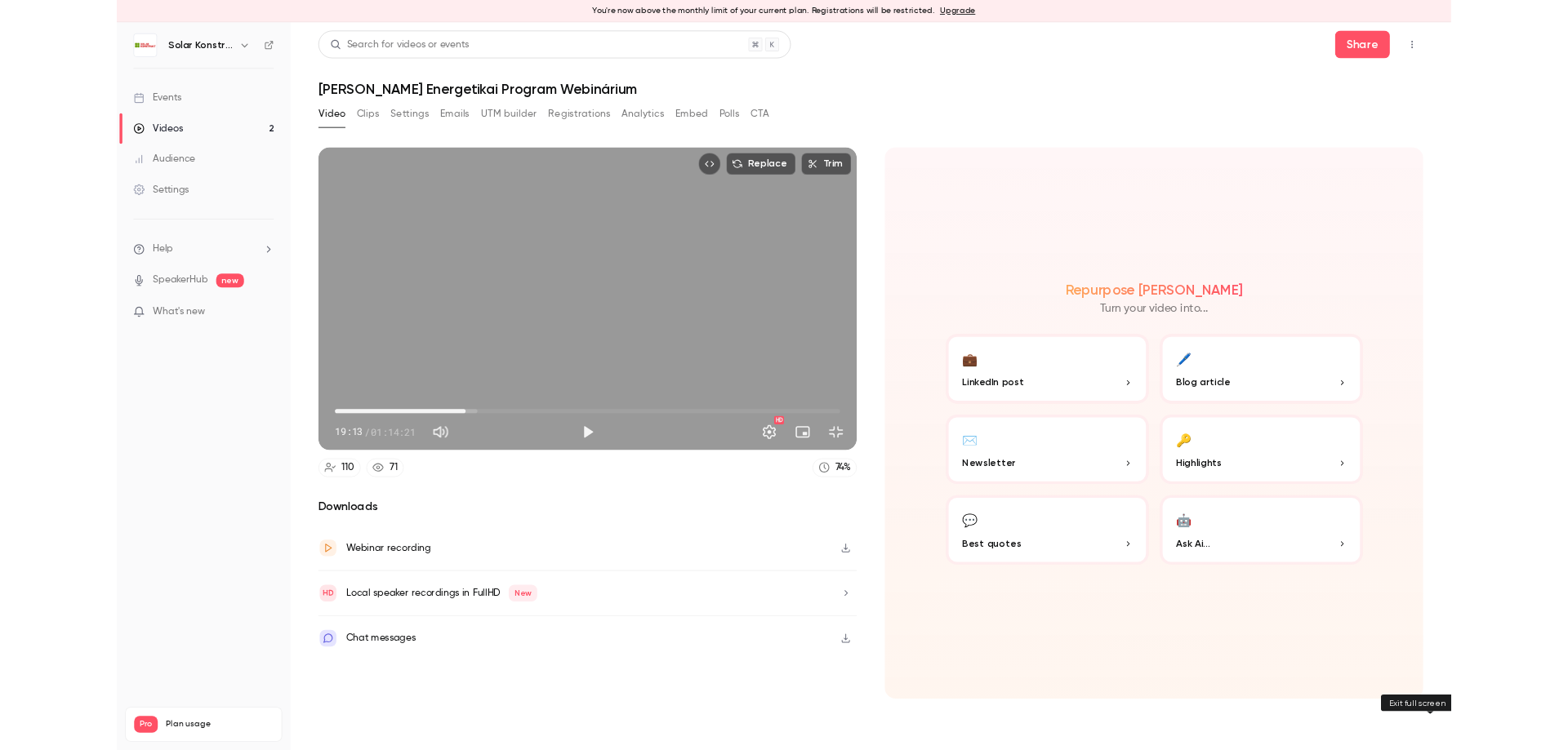
scroll to position [0, 0]
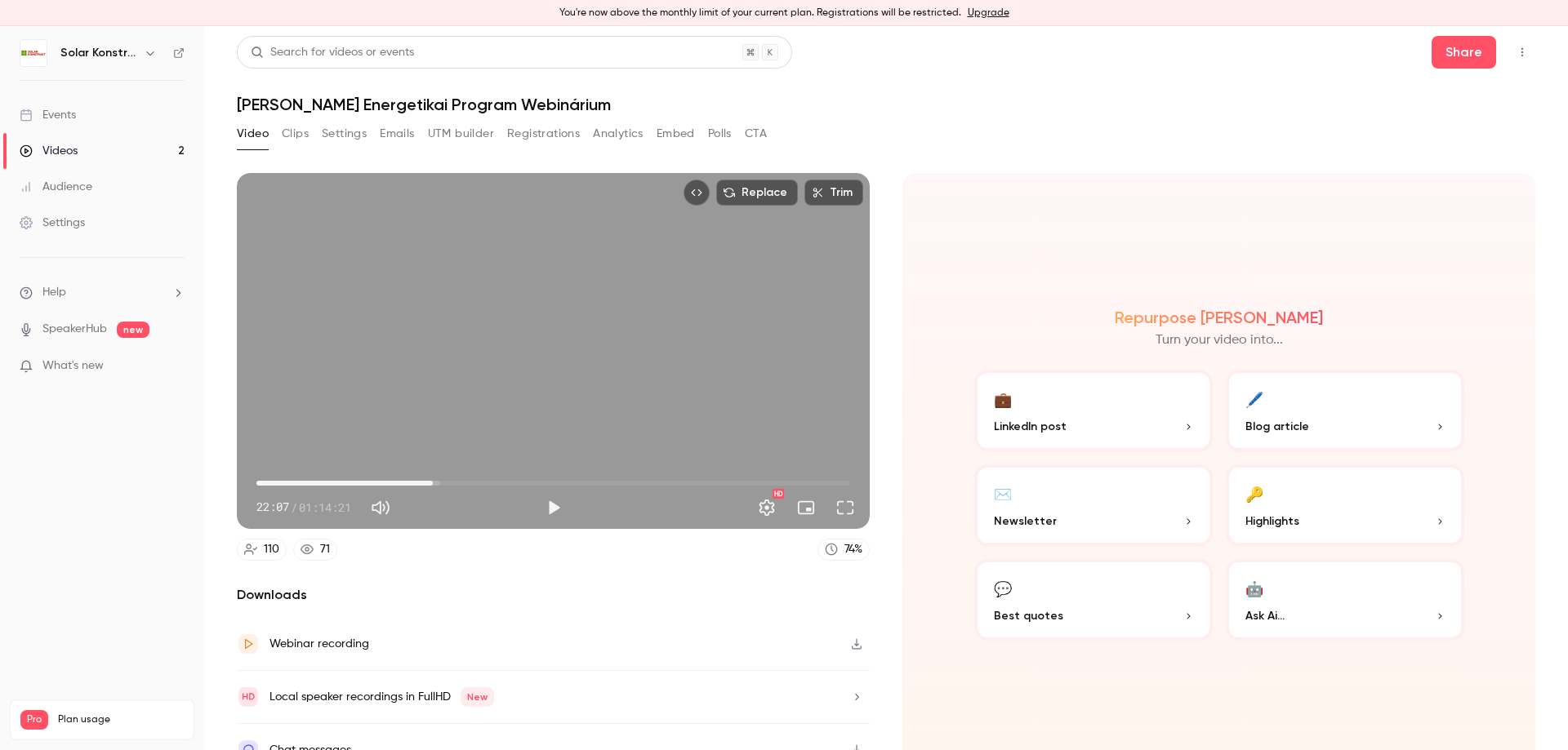
drag, startPoint x: 410, startPoint y: 477, endPoint x: 431, endPoint y: 479, distance: 21.1
click at [431, 481] on span "22:07" at bounding box center [432, 483] width 5 height 5
click at [441, 481] on span "23:21" at bounding box center [442, 483] width 5 height 5
drag, startPoint x: 442, startPoint y: 481, endPoint x: 451, endPoint y: 482, distance: 9.1
click at [451, 482] on span "24:42" at bounding box center [452, 483] width 5 height 5
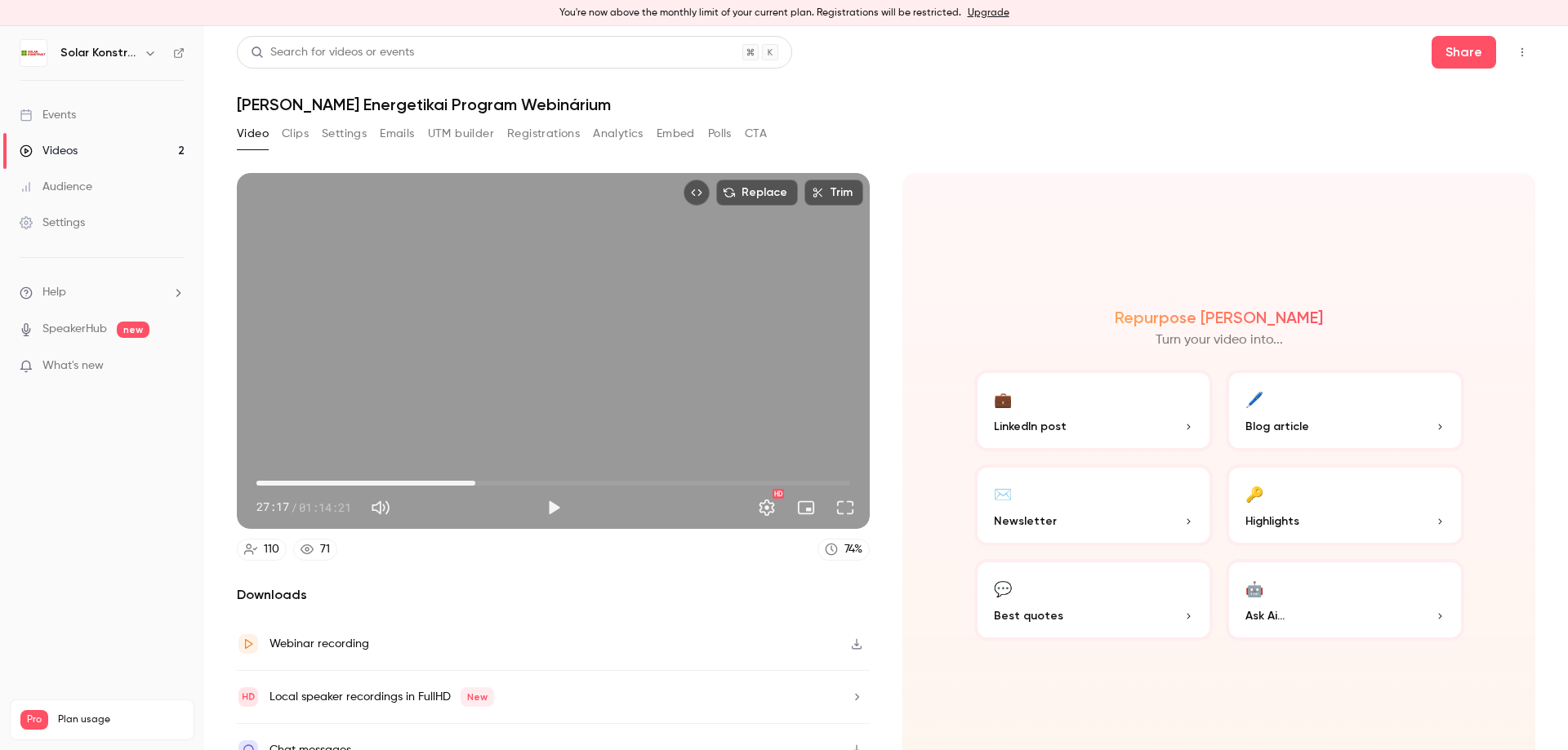
drag, startPoint x: 451, startPoint y: 482, endPoint x: 474, endPoint y: 485, distance: 23.2
click at [474, 485] on span "27:23" at bounding box center [475, 483] width 5 height 5
drag, startPoint x: 474, startPoint y: 485, endPoint x: 482, endPoint y: 486, distance: 8.1
click at [482, 486] on span "28:31" at bounding box center [484, 483] width 5 height 5
click at [490, 486] on span "29:33" at bounding box center [492, 483] width 5 height 5
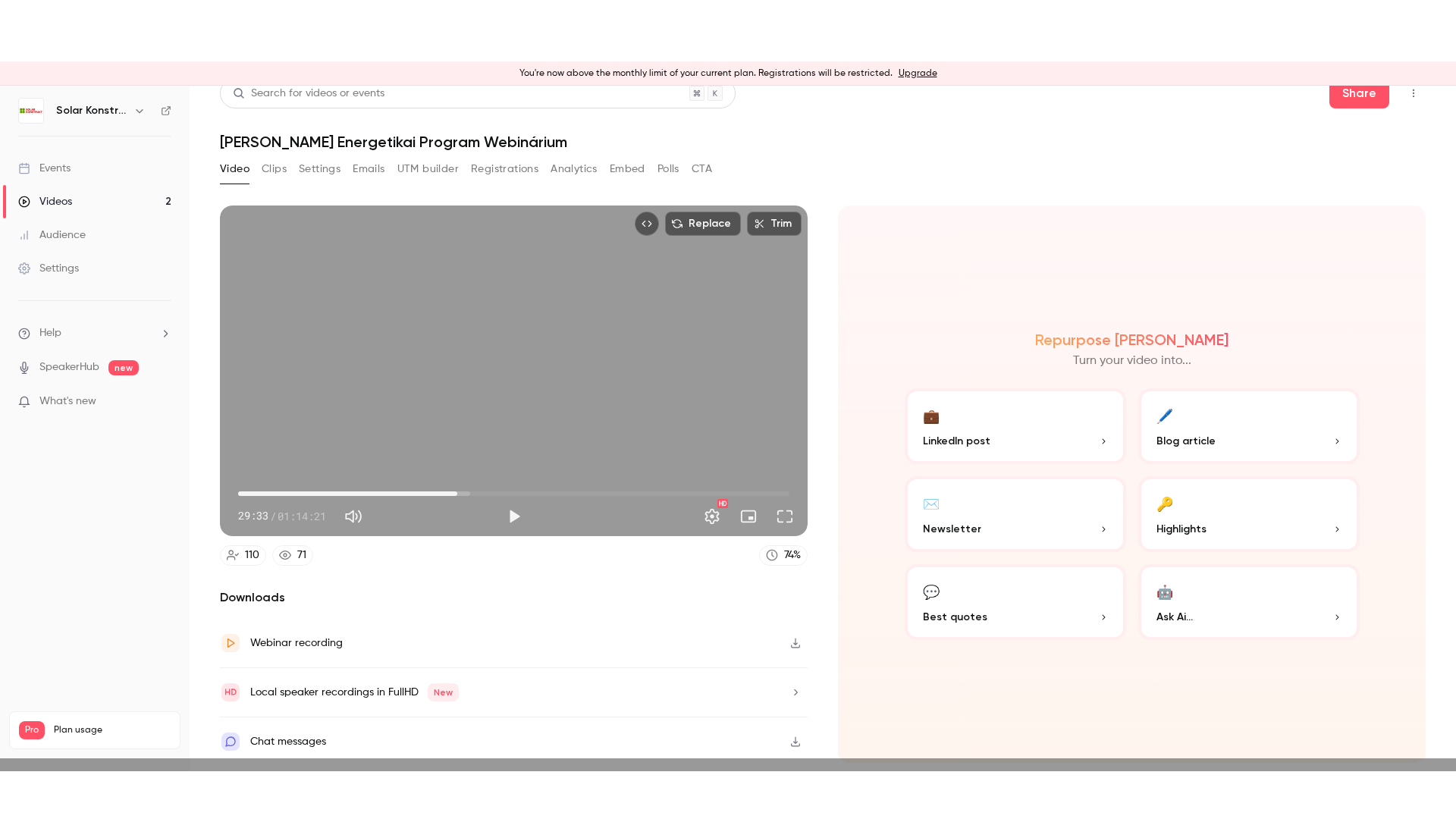
scroll to position [21, 0]
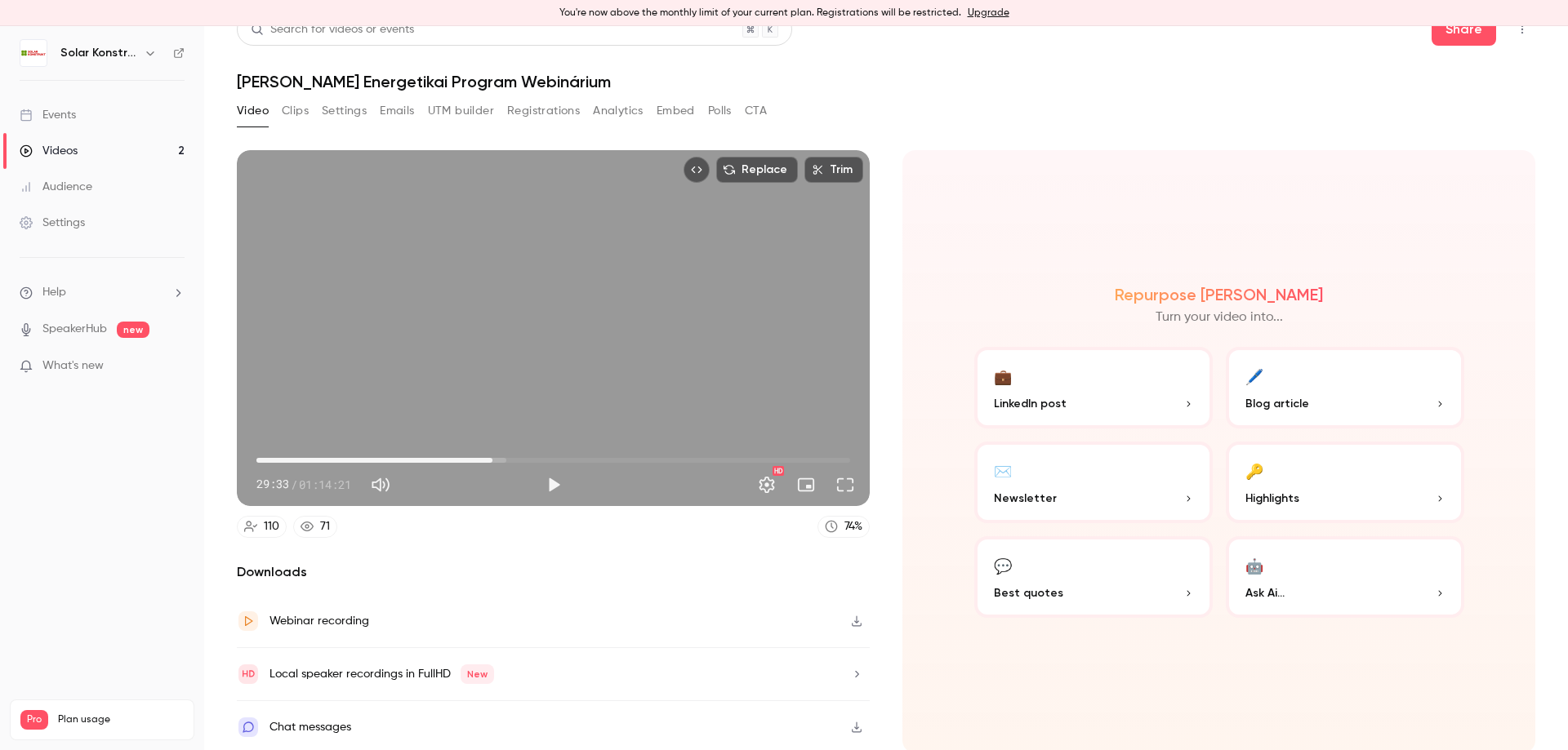
click at [846, 502] on div "29:33 29:33 / 01:14:21 HD" at bounding box center [552, 472] width 633 height 69
click at [840, 484] on button "Full screen" at bounding box center [845, 485] width 32 height 32
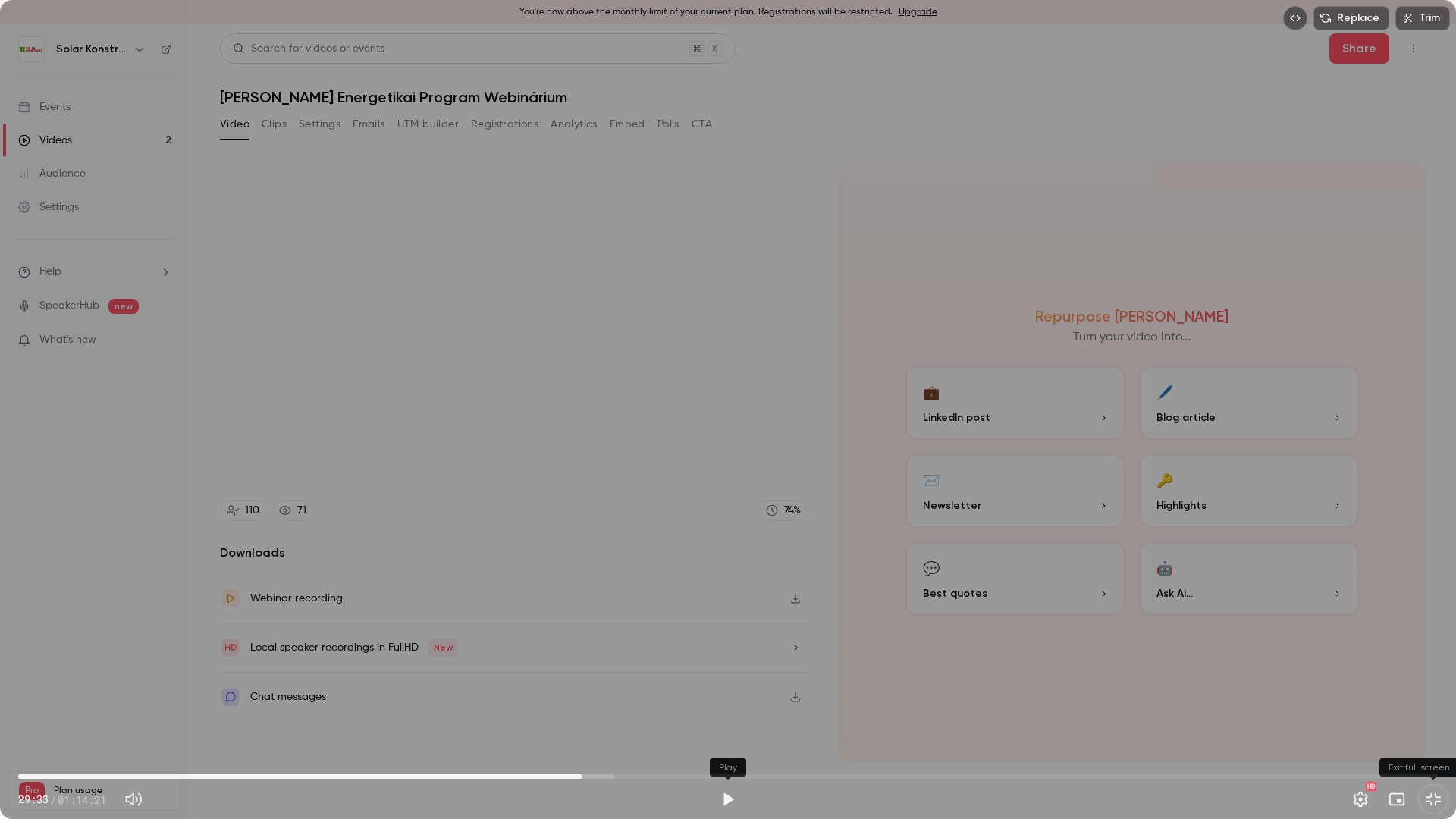
click at [726, 696] on button "Play" at bounding box center [728, 799] width 30 height 30
drag, startPoint x: 586, startPoint y: 773, endPoint x: 774, endPoint y: 768, distance: 188.1
click at [774, 696] on span "39:33" at bounding box center [773, 776] width 4 height 4
drag, startPoint x: 774, startPoint y: 768, endPoint x: 1262, endPoint y: 754, distance: 488.2
click at [1262, 696] on span "01:05:08" at bounding box center [1262, 757] width 47 height 20
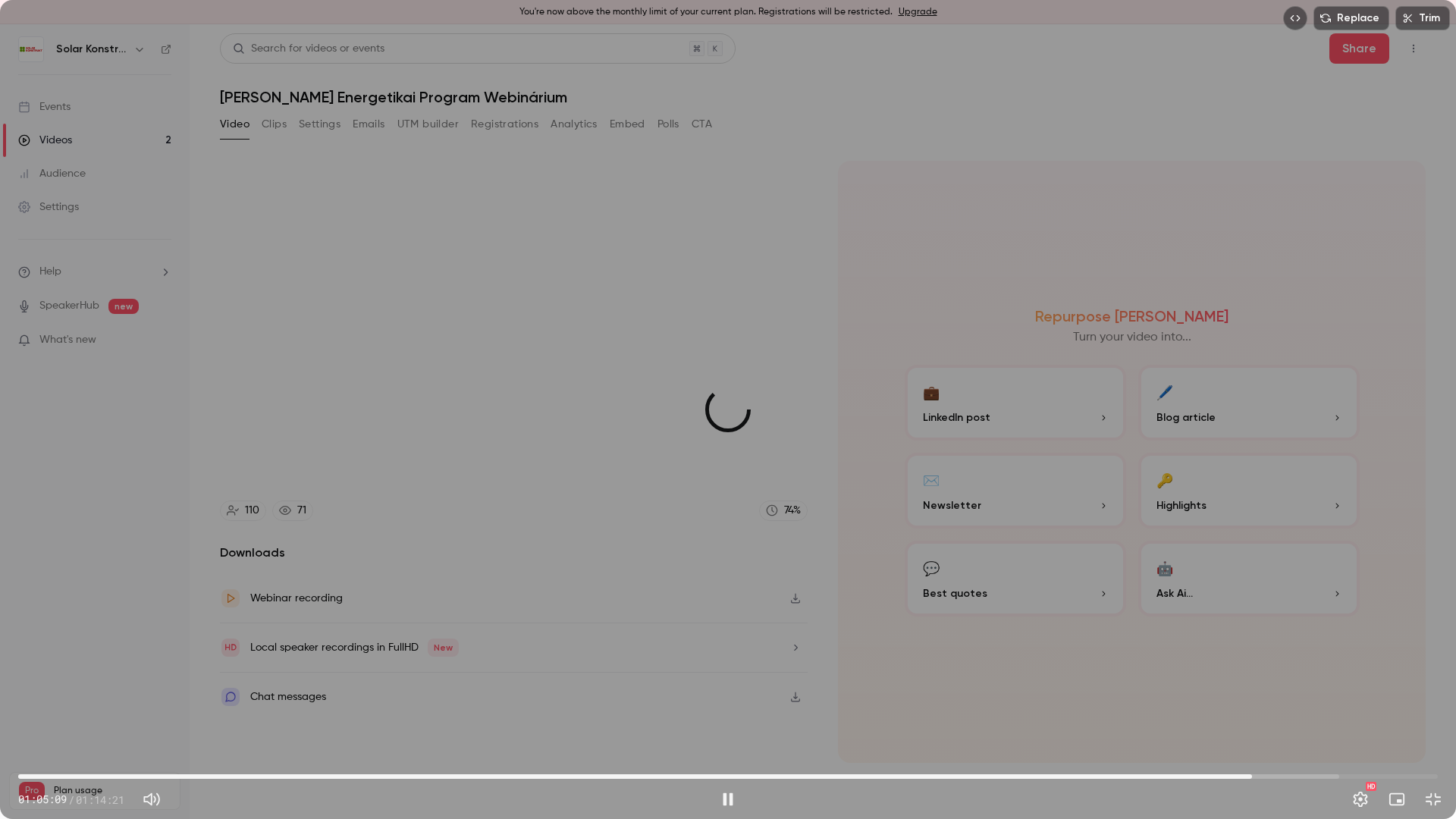
click at [1252, 696] on span "01:04:37" at bounding box center [1251, 757] width 34 height 11
click at [1240, 696] on span "01:04:38" at bounding box center [1252, 757] width 34 height 11
click at [349, 696] on span "17:19" at bounding box center [728, 776] width 1420 height 24
drag, startPoint x: 349, startPoint y: 776, endPoint x: 571, endPoint y: 818, distance: 225.9
click at [571, 696] on div "28:55 28:50 / 01:14:21 HD" at bounding box center [728, 787] width 1456 height 64
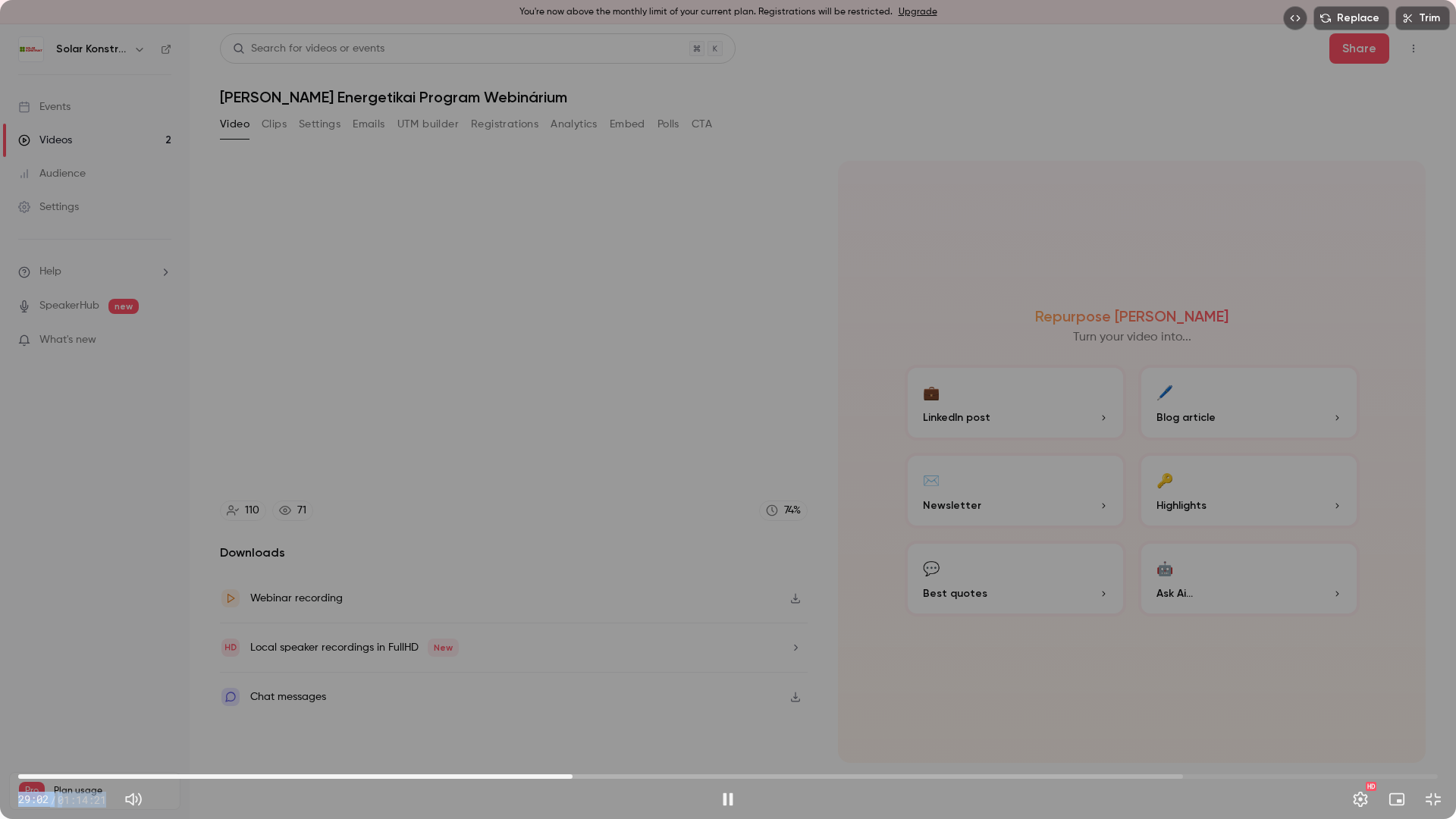
drag, startPoint x: 571, startPoint y: 818, endPoint x: 560, endPoint y: 784, distance: 35.7
click at [560, 696] on div "29:02 29:02 / 01:14:21 HD" at bounding box center [728, 787] width 1456 height 64
click at [567, 696] on span "28:43" at bounding box center [566, 776] width 4 height 4
click at [571, 696] on span "28:58" at bounding box center [571, 776] width 4 height 4
click at [728, 696] on button "Pause" at bounding box center [728, 799] width 30 height 30
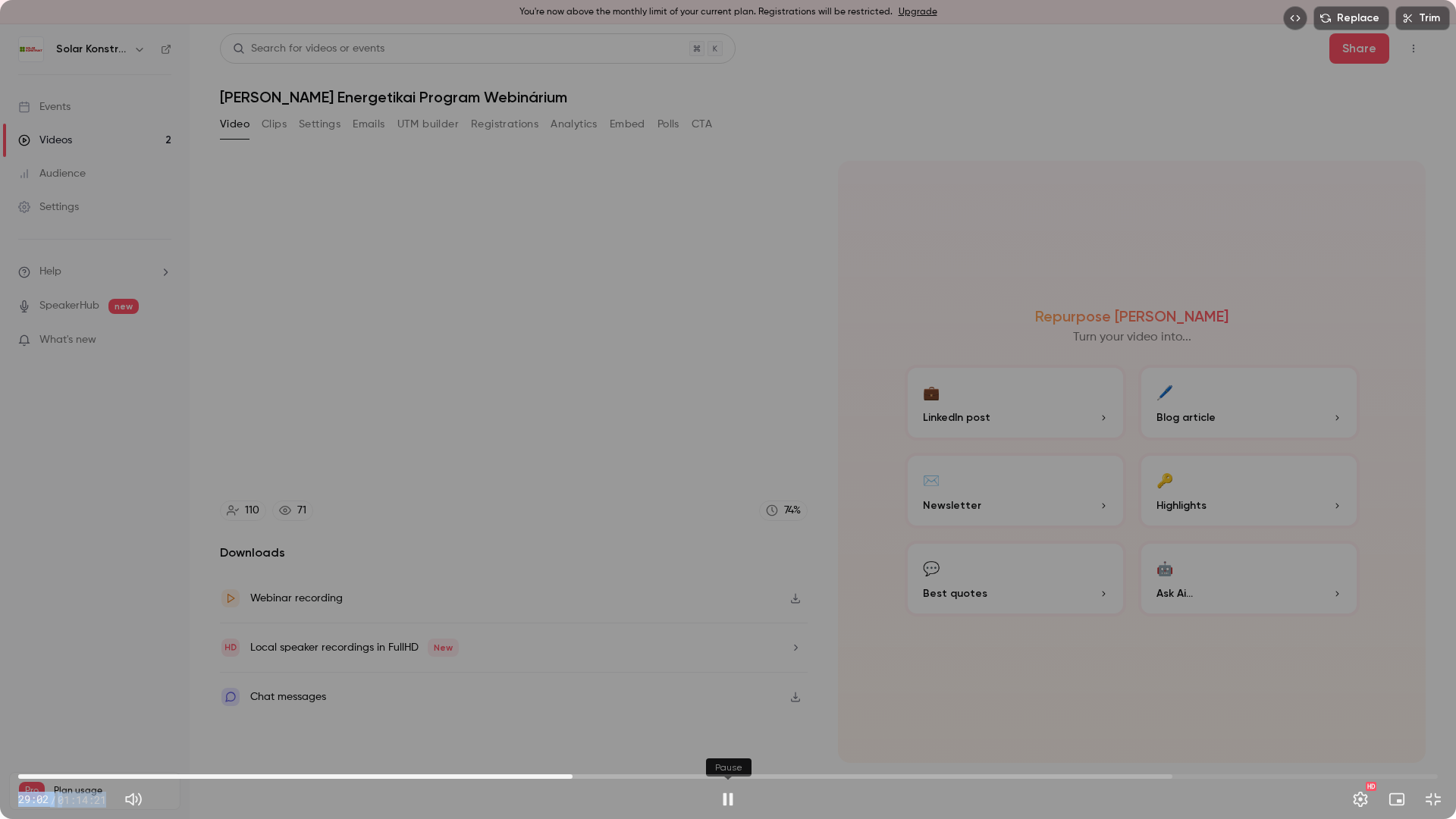
type input "******"
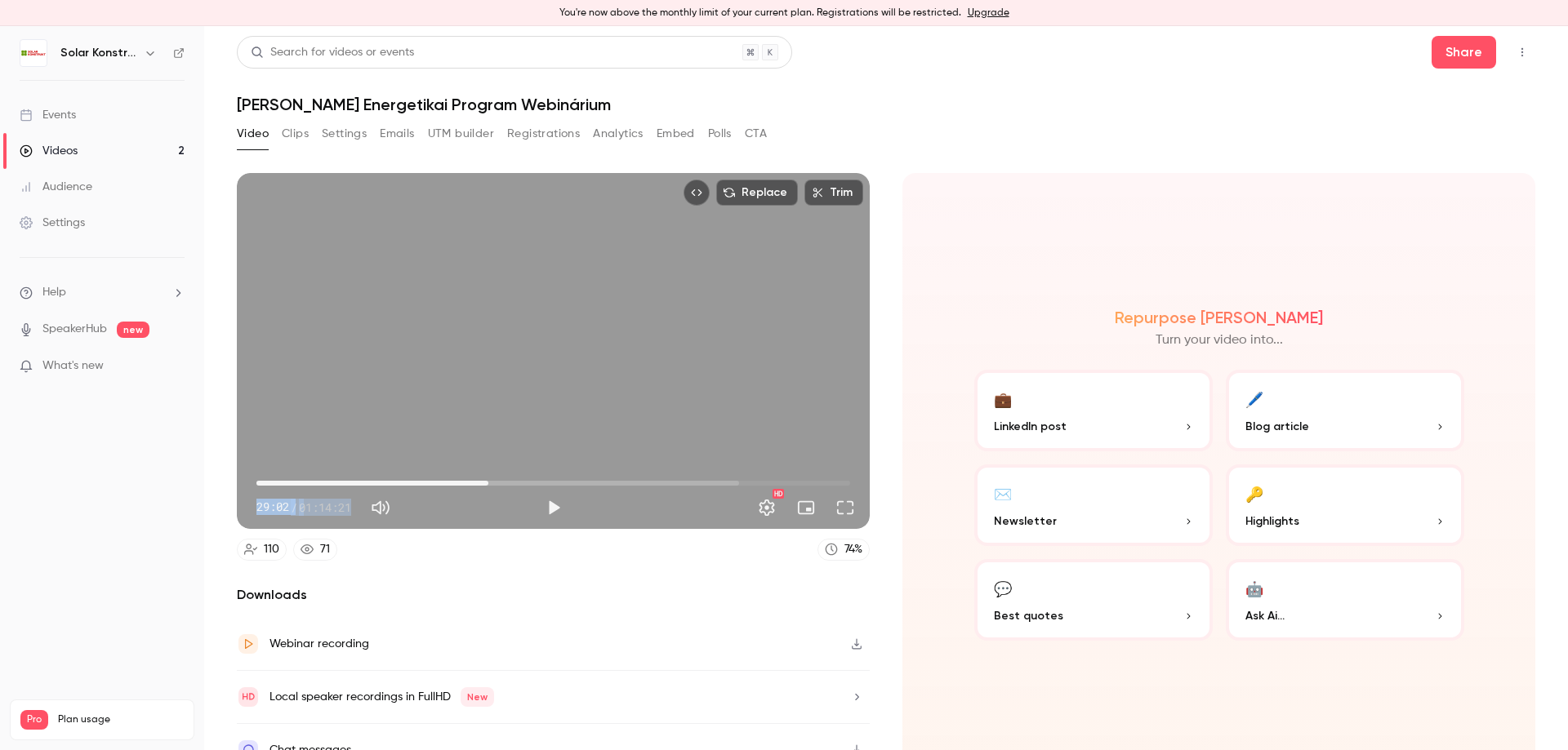
click at [250, 136] on button "Video" at bounding box center [252, 134] width 32 height 26
click at [250, 135] on button "Video" at bounding box center [252, 134] width 32 height 26
